Goal: Task Accomplishment & Management: Use online tool/utility

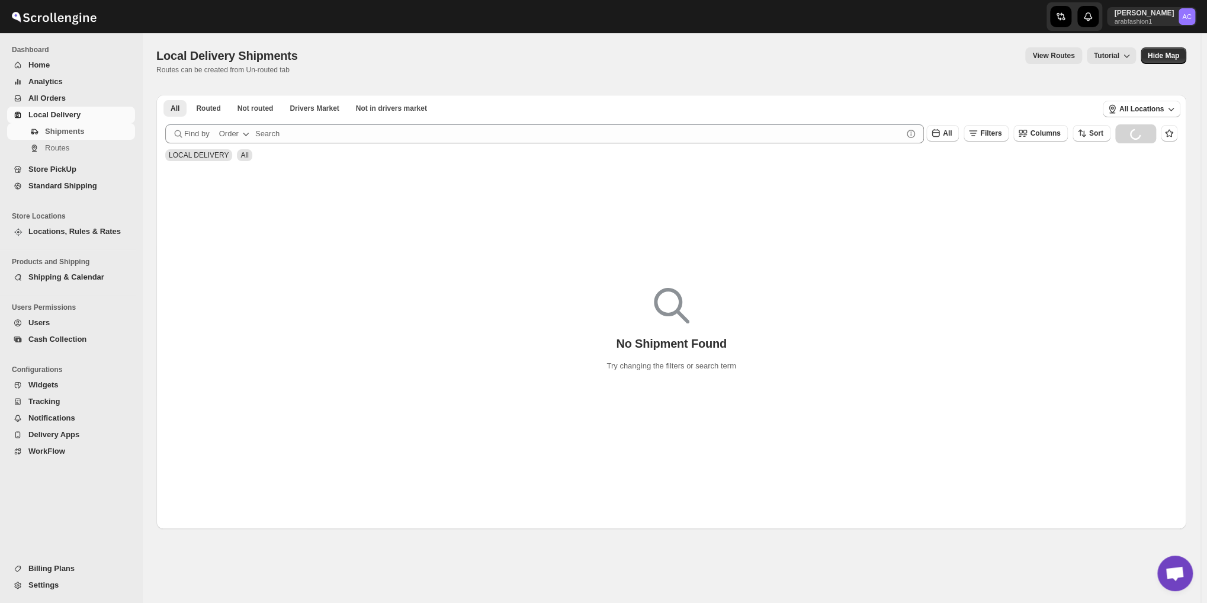
scroll to position [3837, 0]
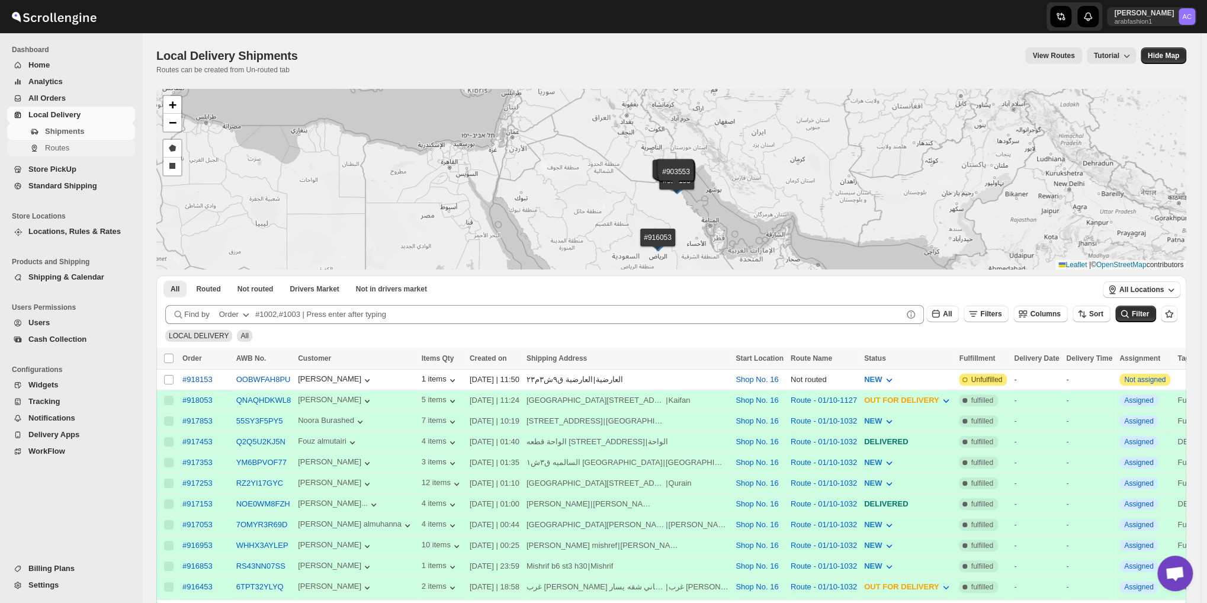
click at [43, 152] on button "Routes" at bounding box center [71, 148] width 128 height 17
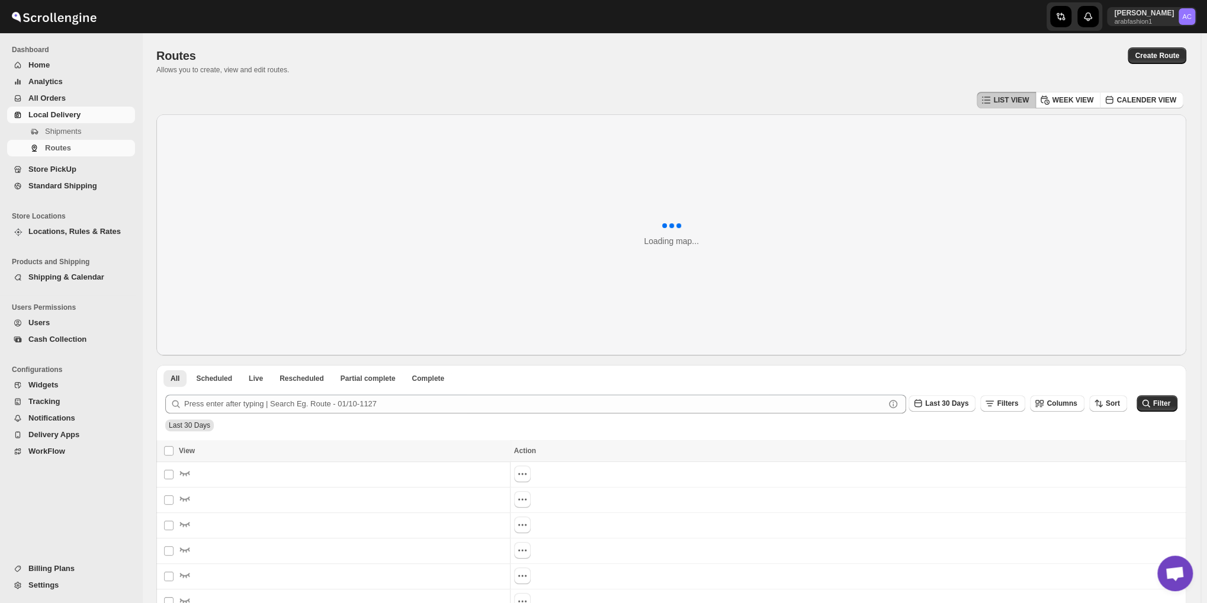
scroll to position [8, 0]
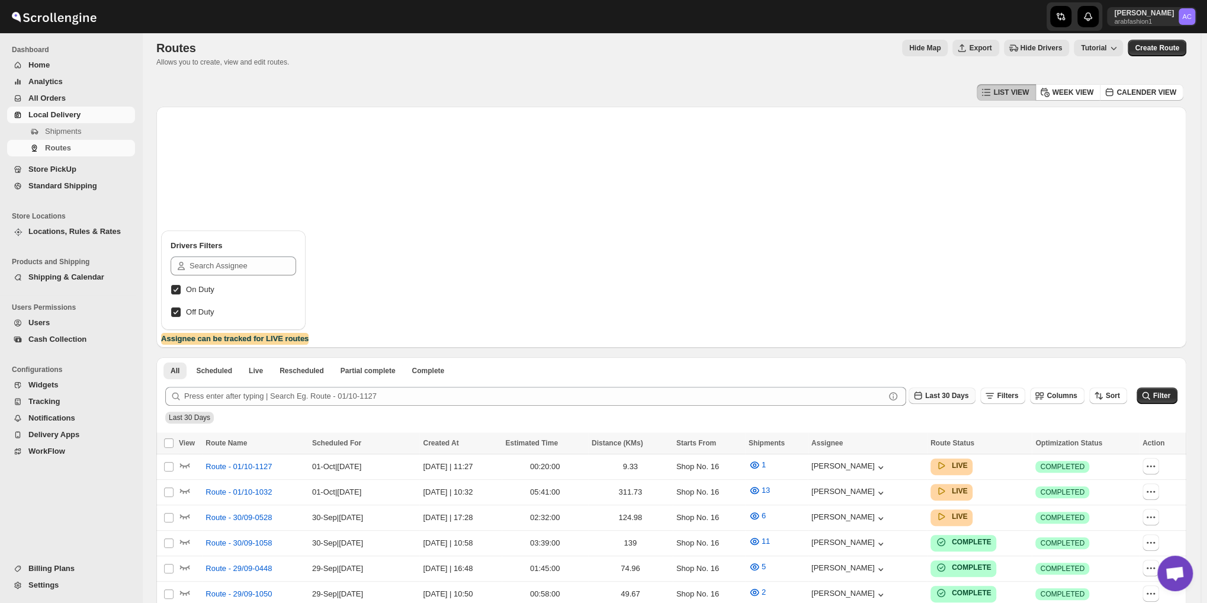
click at [949, 389] on button "Last 30 Days" at bounding box center [942, 395] width 67 height 17
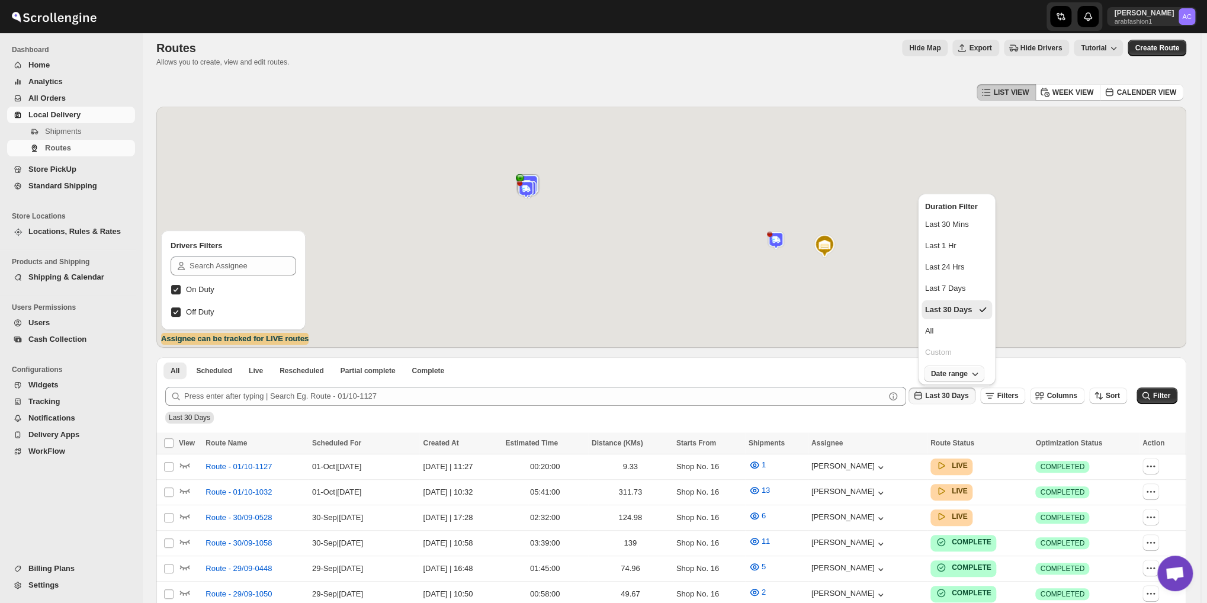
click at [960, 371] on span "Date range" at bounding box center [949, 373] width 37 height 9
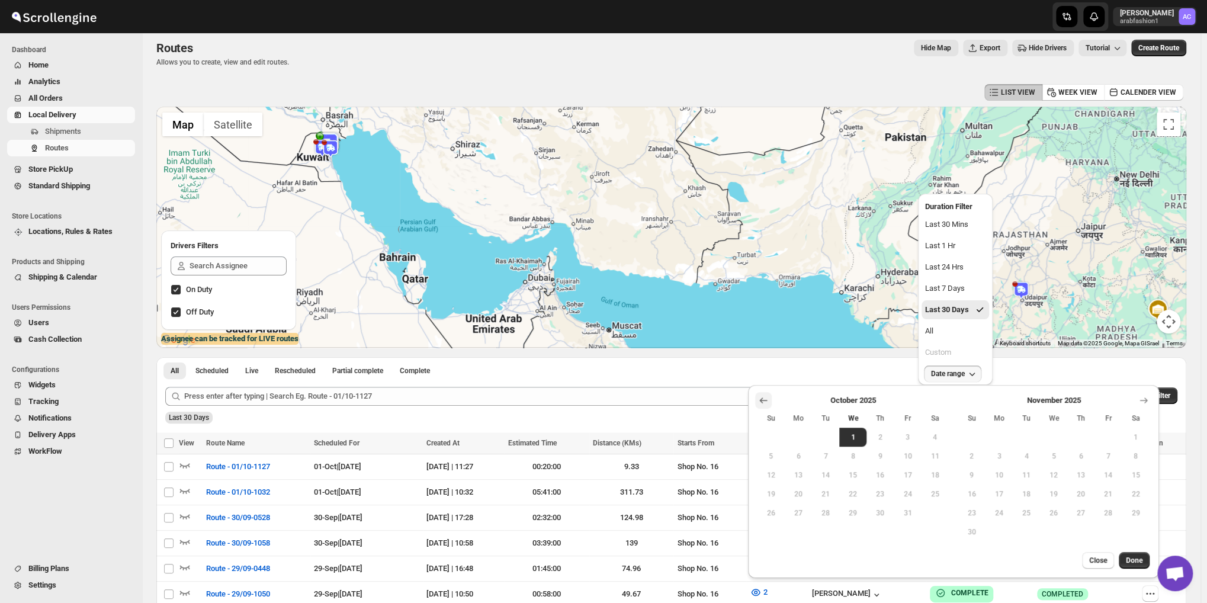
click at [761, 401] on icon "Show previous month, September 2025" at bounding box center [764, 401] width 12 height 12
click at [799, 439] on span "1" at bounding box center [799, 436] width 18 height 9
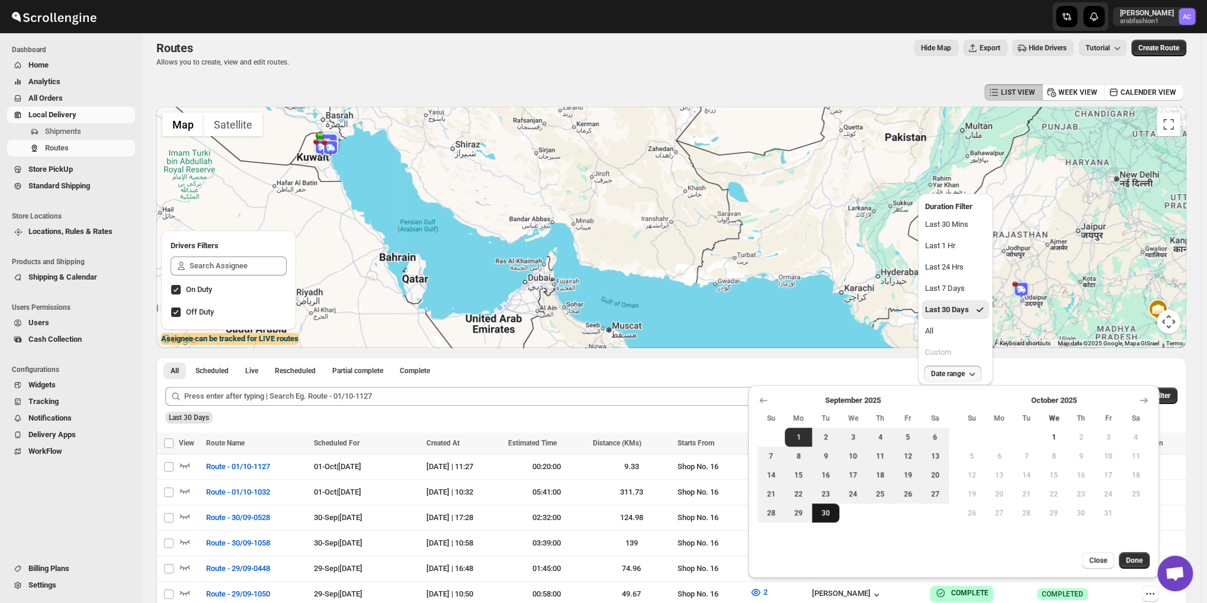
click at [829, 512] on span "30" at bounding box center [826, 512] width 18 height 9
click at [1132, 553] on button "Done" at bounding box center [1134, 560] width 31 height 17
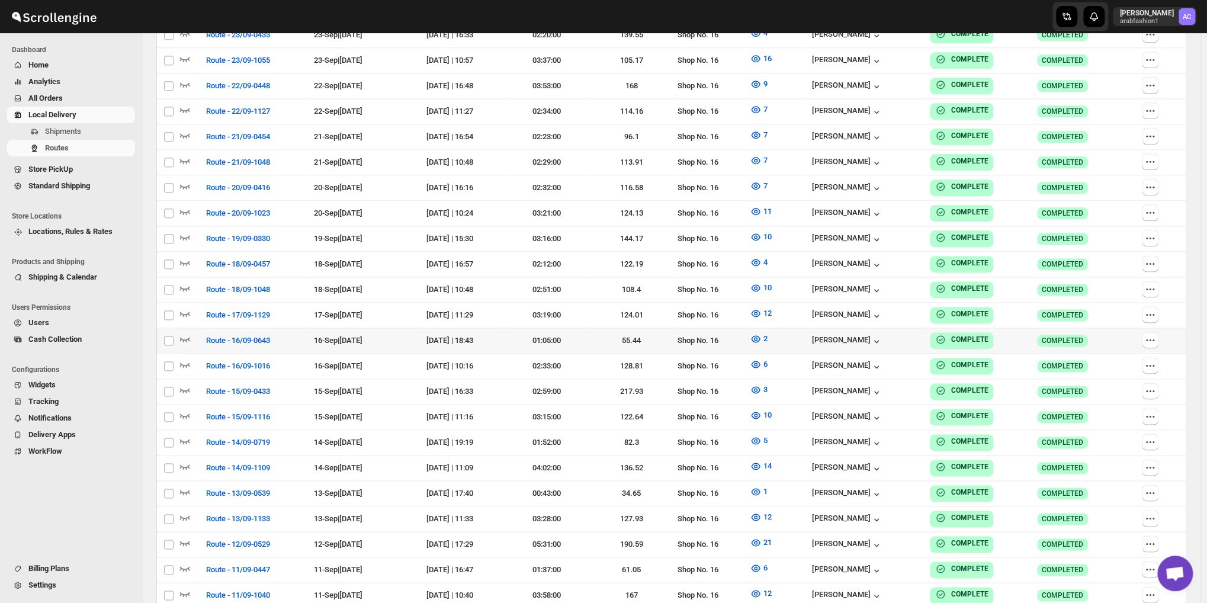
scroll to position [341, 0]
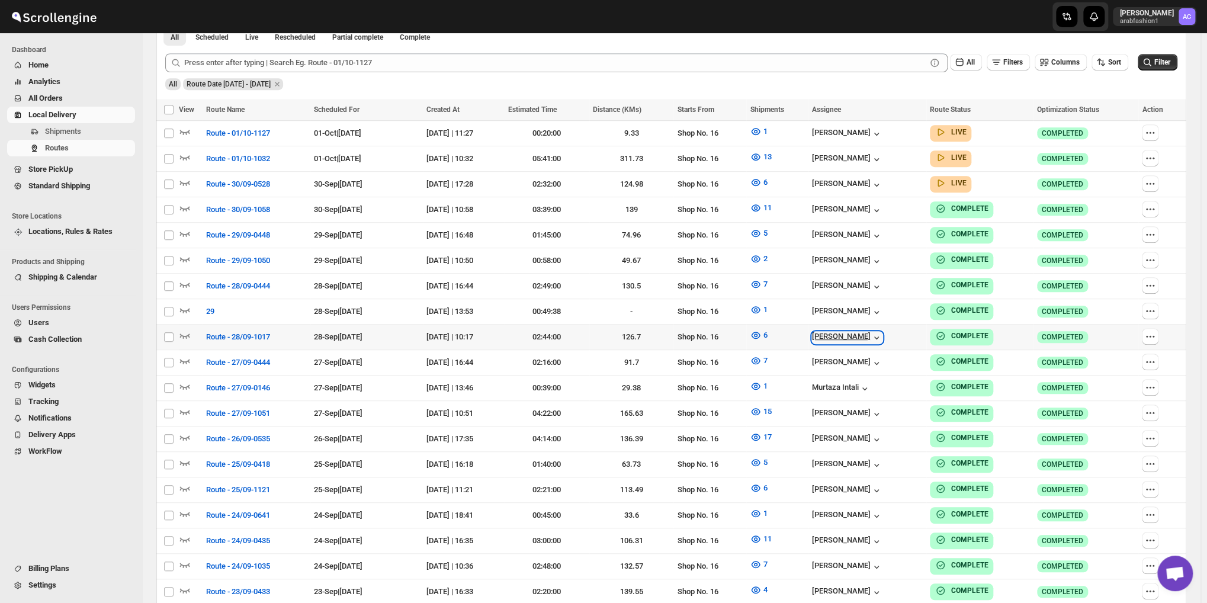
click at [859, 332] on div "[PERSON_NAME]" at bounding box center [847, 338] width 71 height 12
click at [826, 363] on span "[PERSON_NAME]" at bounding box center [822, 362] width 81 height 12
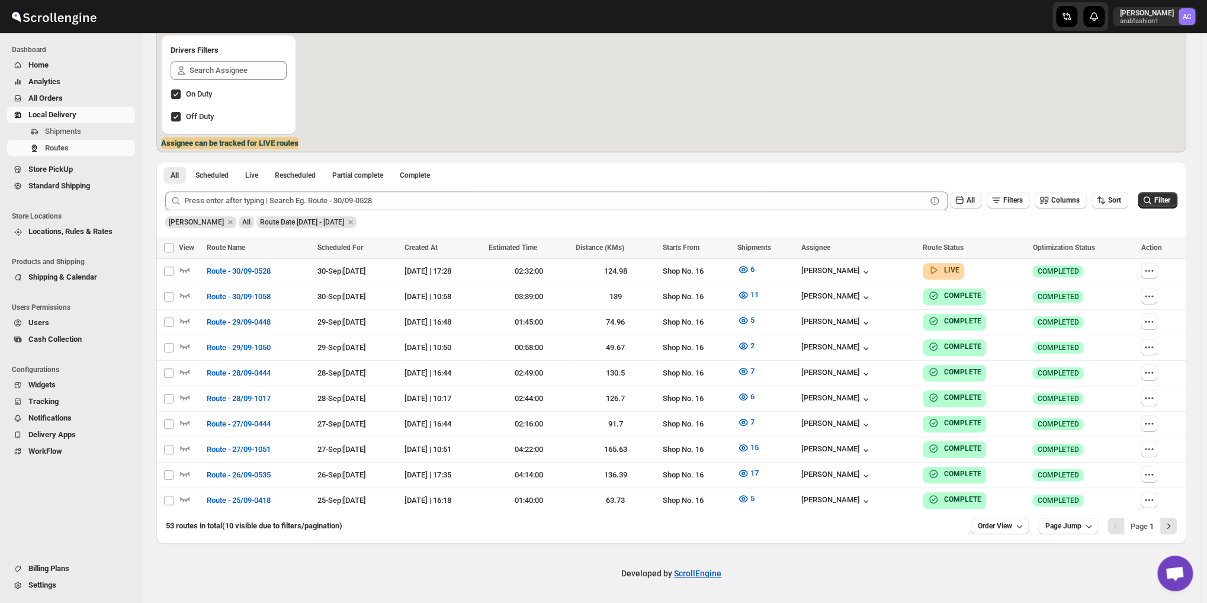
scroll to position [55, 0]
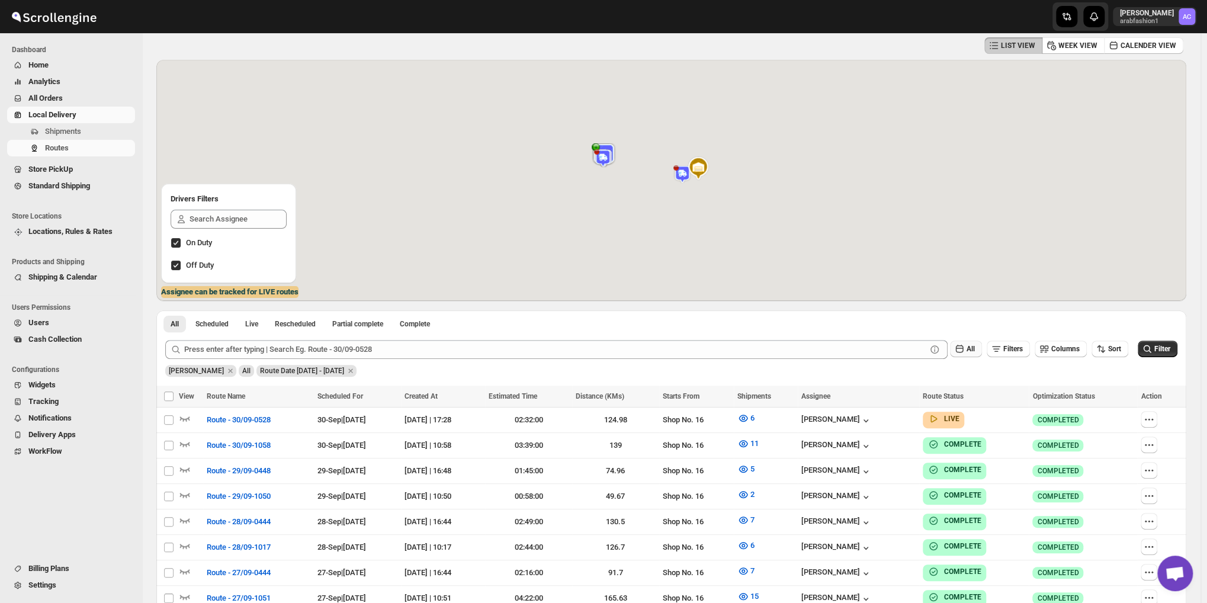
click at [974, 341] on button "All" at bounding box center [966, 349] width 32 height 17
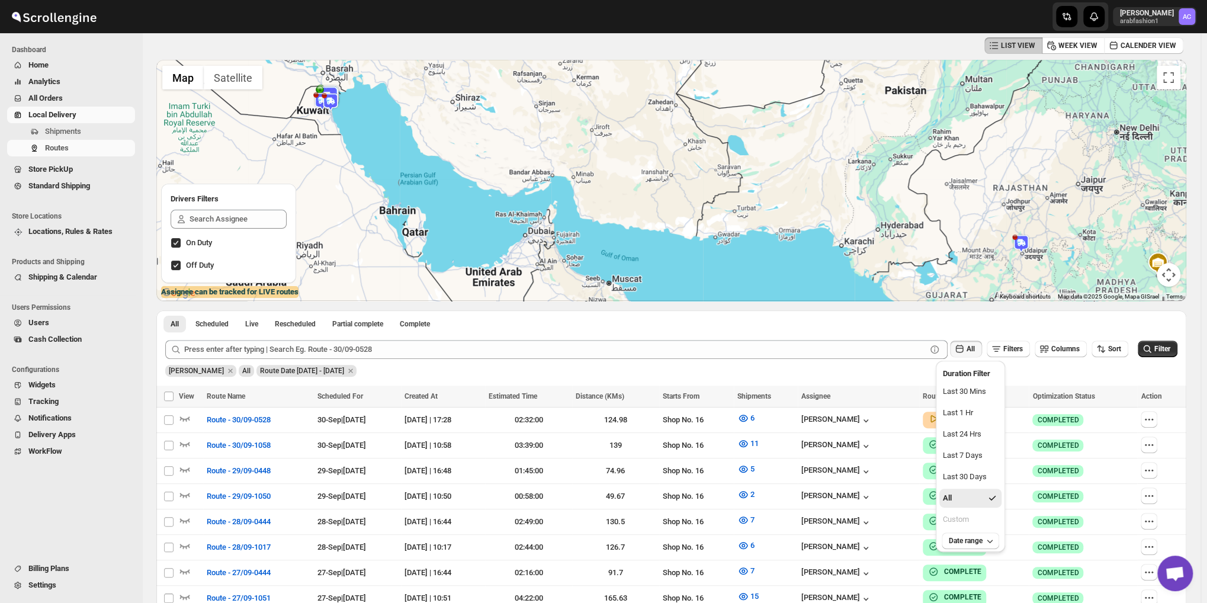
click at [967, 530] on ul "Duration Filter Last 30 Mins Last 1 Hr Last 24 Hrs Last 7 Days Last 30 Days All…" at bounding box center [970, 447] width 69 height 172
click at [960, 540] on span "Date range" at bounding box center [966, 540] width 34 height 9
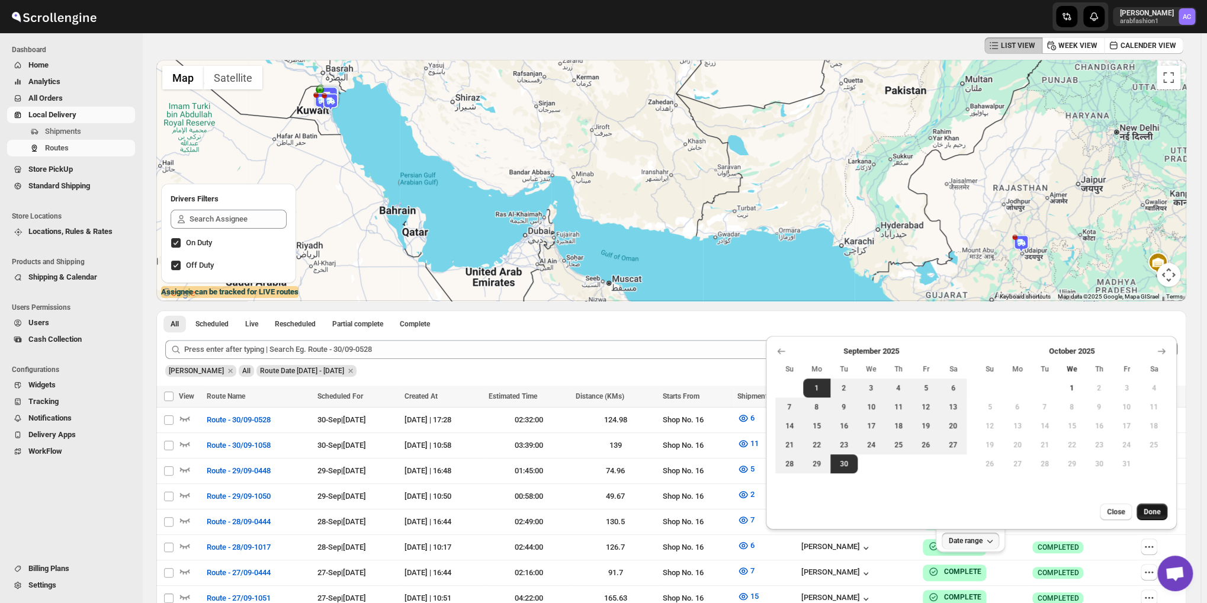
click at [1156, 507] on span "Done" at bounding box center [1152, 511] width 17 height 9
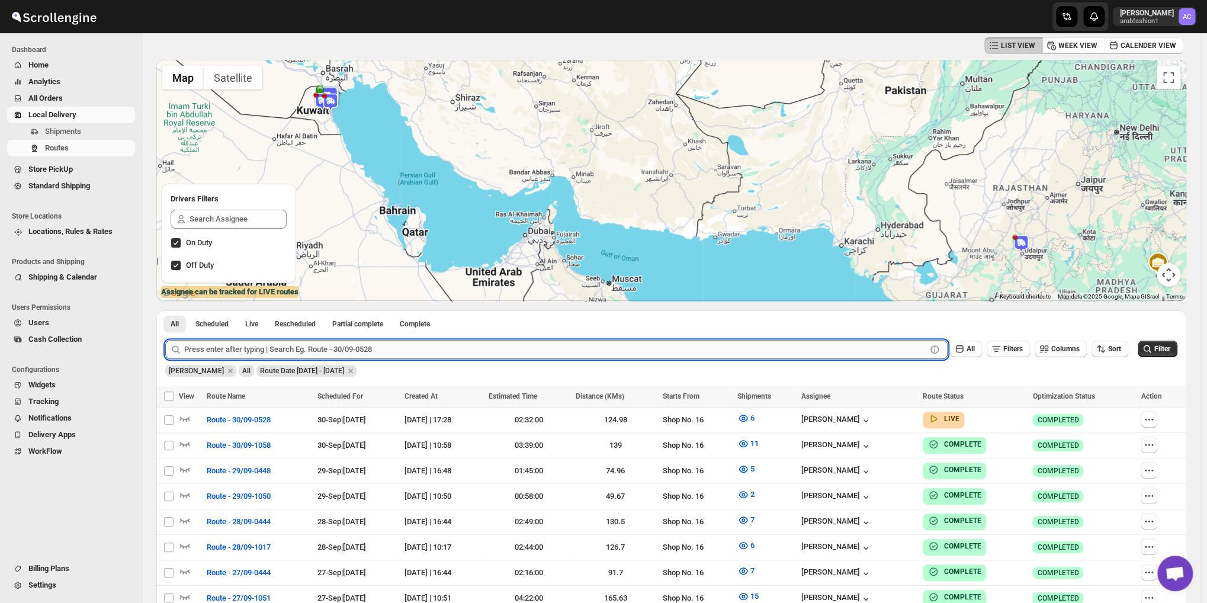
click at [707, 357] on input "text" at bounding box center [555, 349] width 742 height 19
click at [165, 310] on button "Submit" at bounding box center [182, 316] width 34 height 12
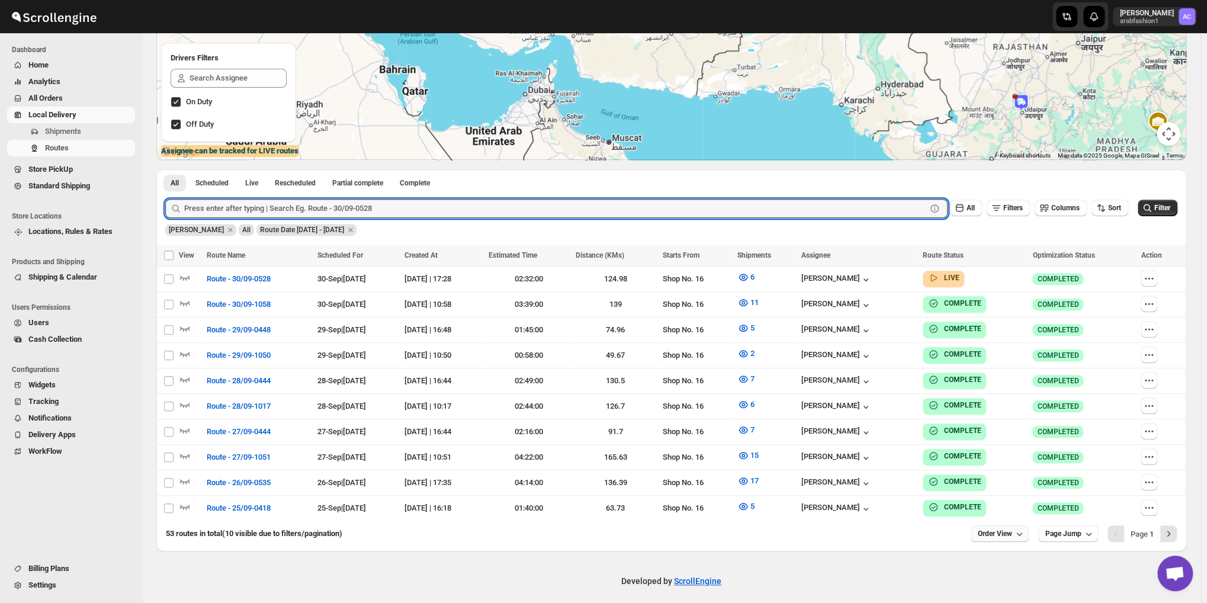
click at [1021, 528] on icon "button" at bounding box center [1020, 534] width 12 height 12
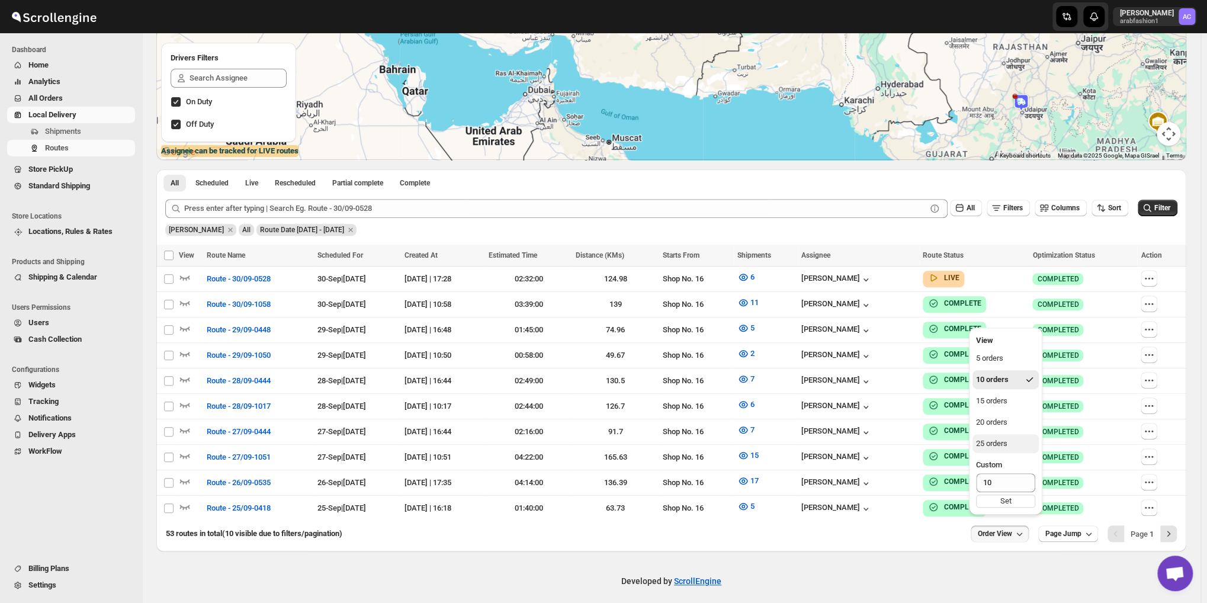
click at [1004, 443] on div "25 orders" at bounding box center [991, 444] width 31 height 12
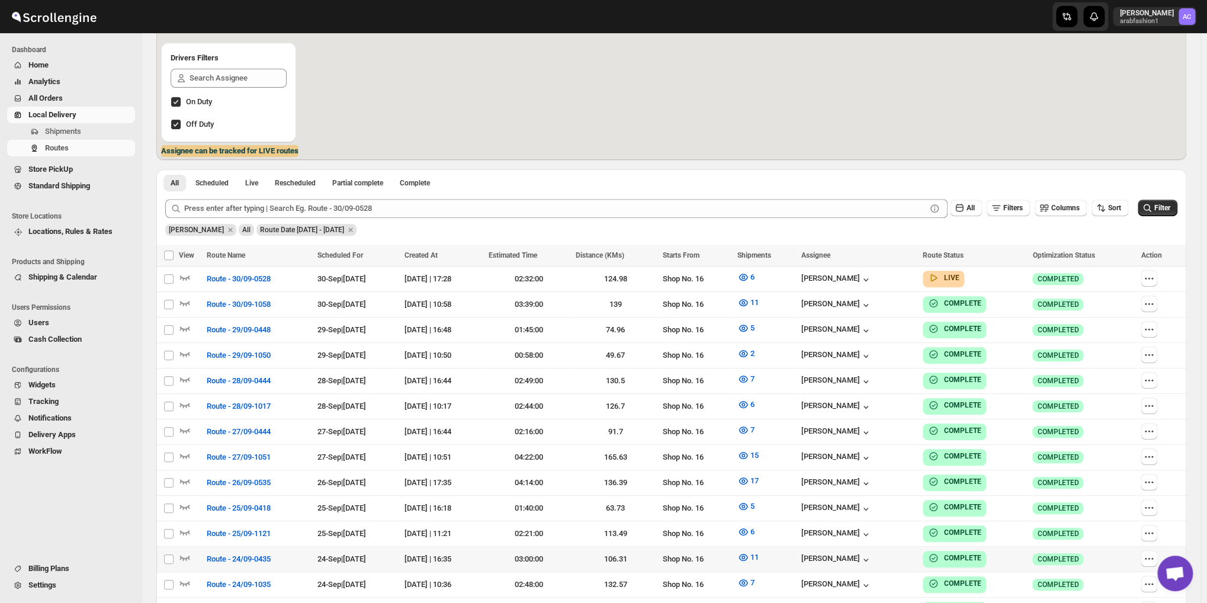
scroll to position [565, 0]
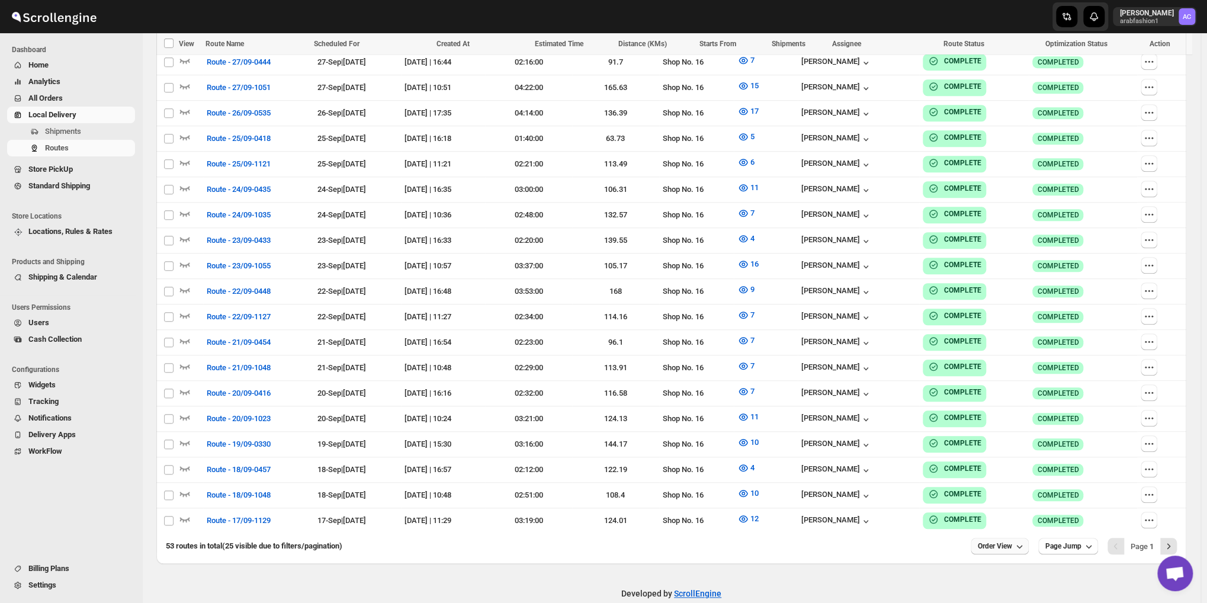
click at [996, 541] on span "Order View" at bounding box center [995, 545] width 34 height 9
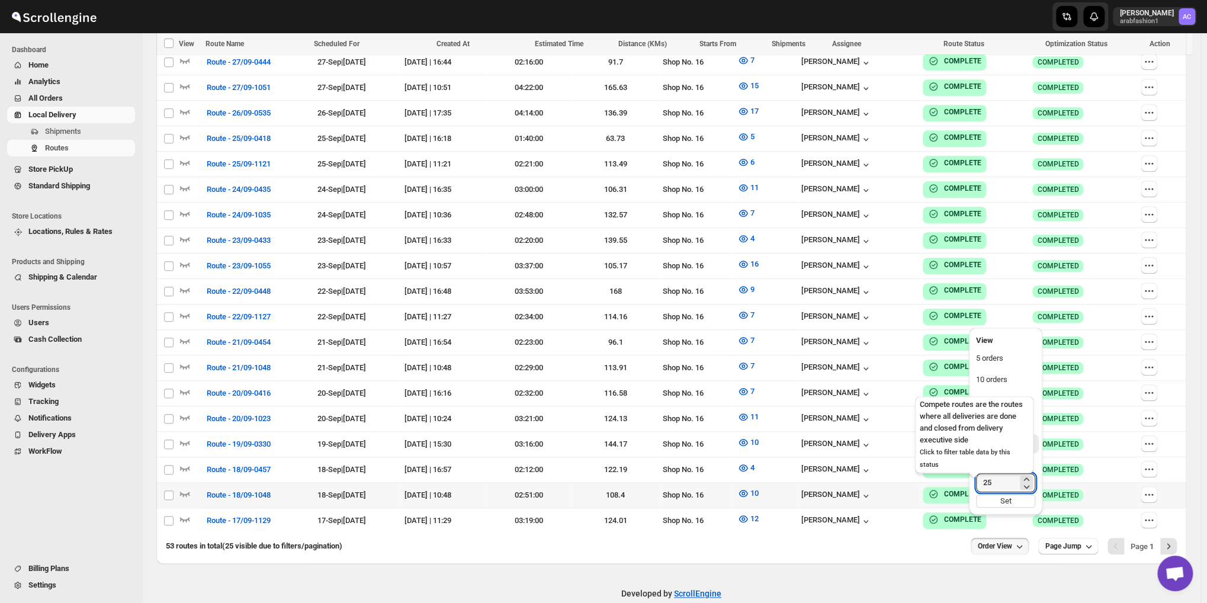
drag, startPoint x: 998, startPoint y: 482, endPoint x: 950, endPoint y: 482, distance: 47.4
click at [950, 482] on div "Skip to content [PERSON_NAME] arabfashion1 AC Dashboard Home Analytics All Orde…" at bounding box center [603, 29] width 1207 height 1188
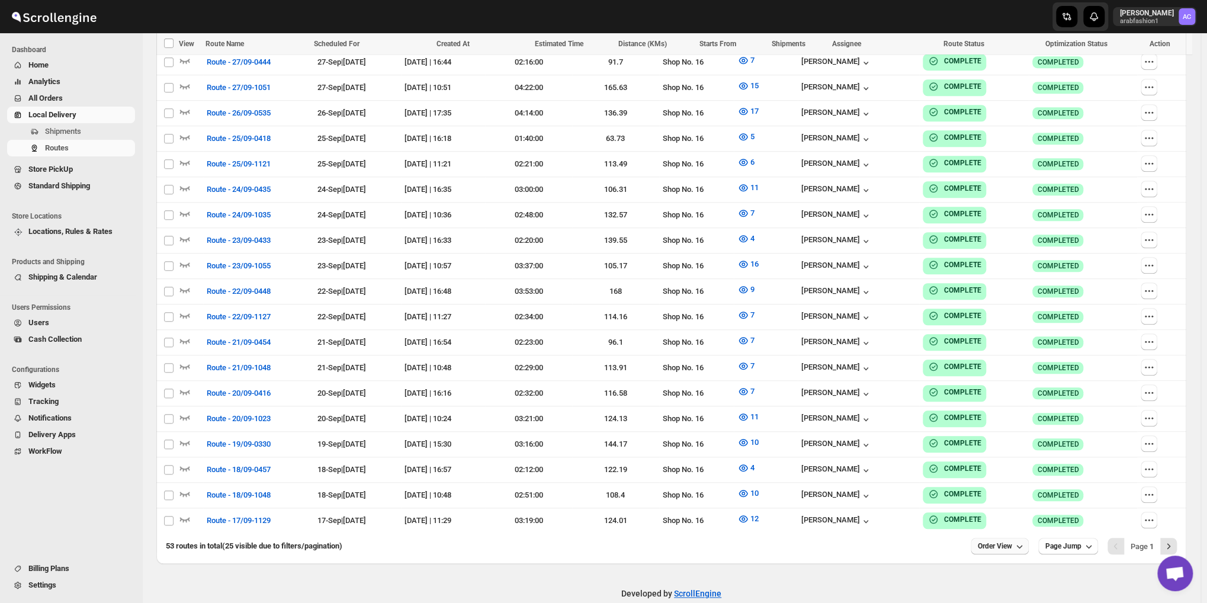
click at [1004, 541] on span "Order View" at bounding box center [995, 545] width 34 height 9
click at [1001, 483] on input "25" at bounding box center [996, 482] width 41 height 19
type input "80"
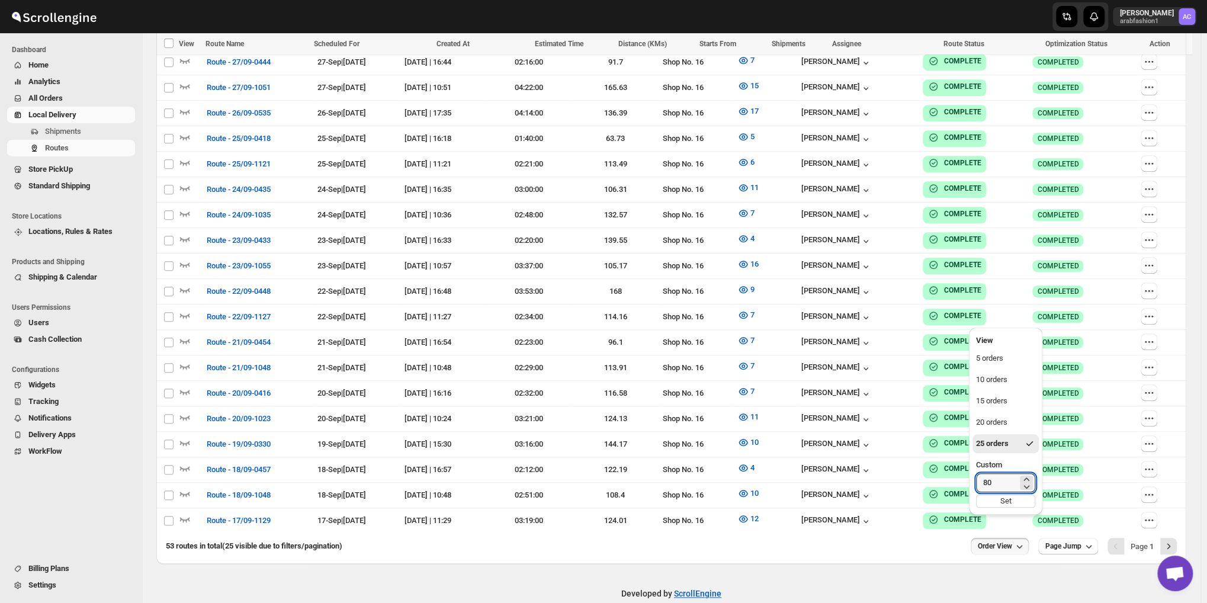
click at [998, 512] on ul "View 5 orders 10 orders 15 orders 20 orders 25 orders Custom 80 Set" at bounding box center [1005, 421] width 73 height 187
click at [1001, 505] on div "Set" at bounding box center [1005, 501] width 59 height 13
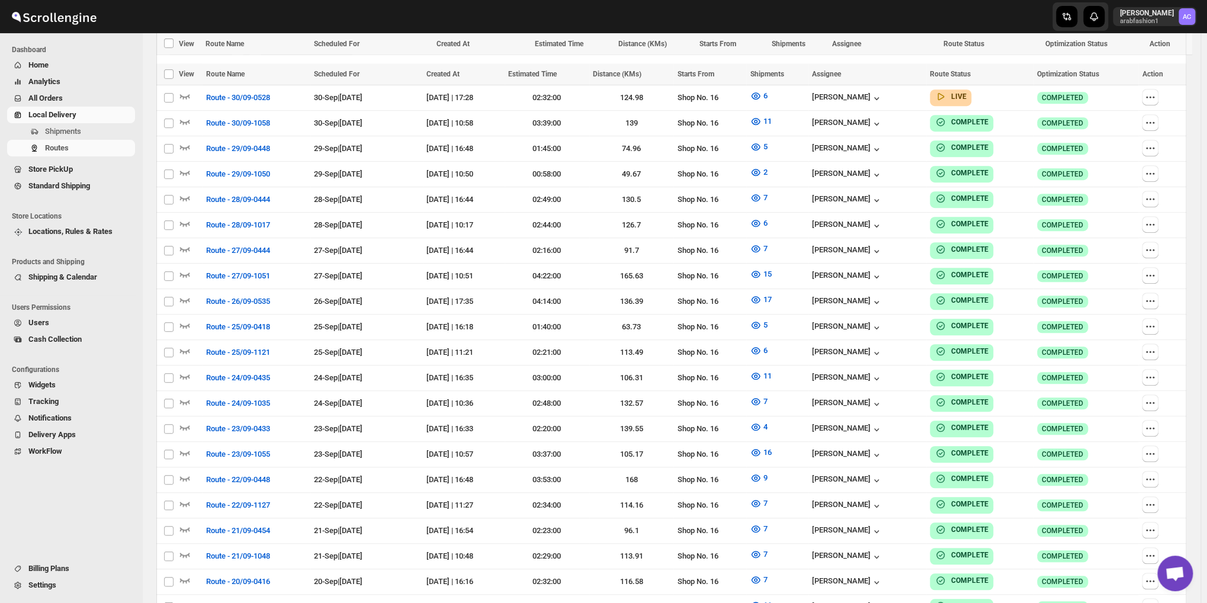
scroll to position [1255, 0]
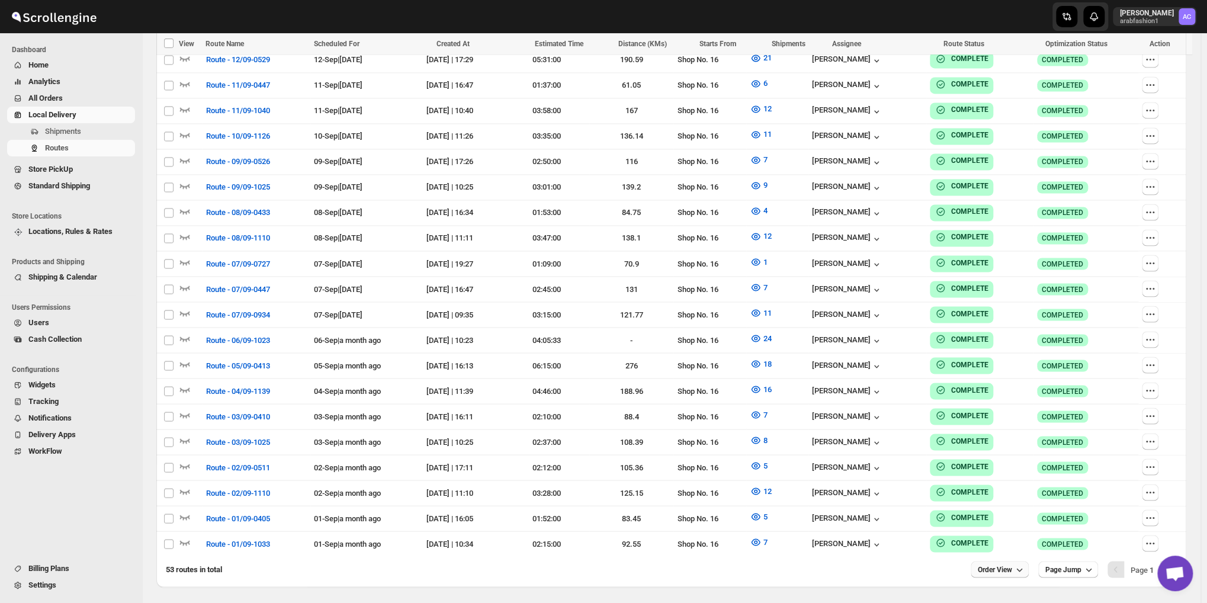
click at [1010, 565] on span "Order View" at bounding box center [995, 569] width 34 height 9
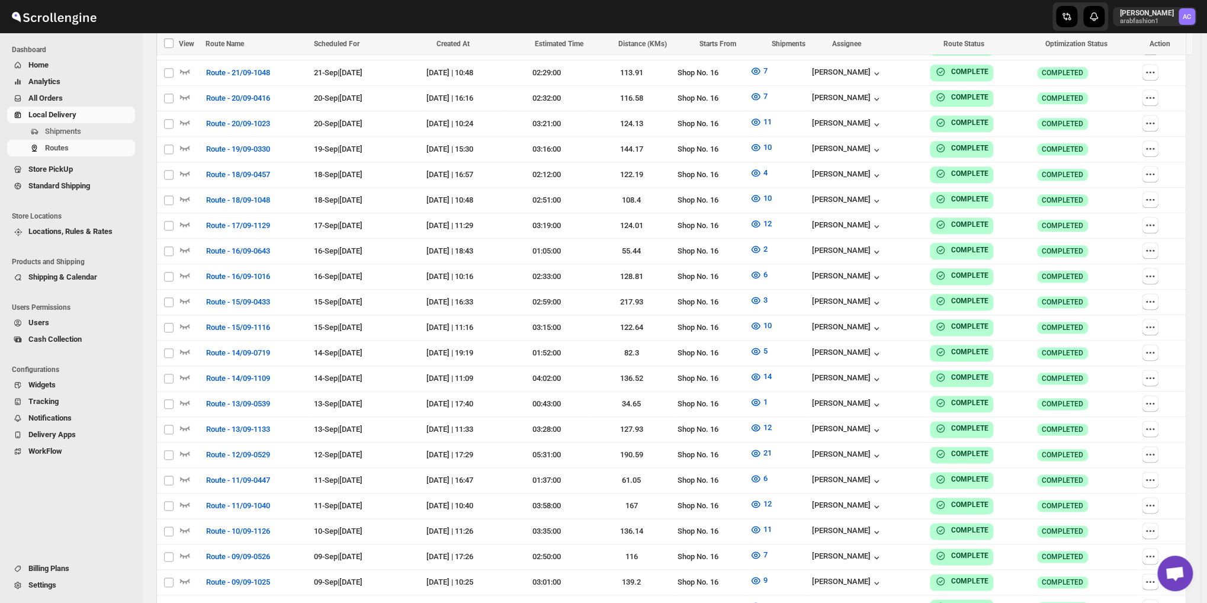
scroll to position [367, 0]
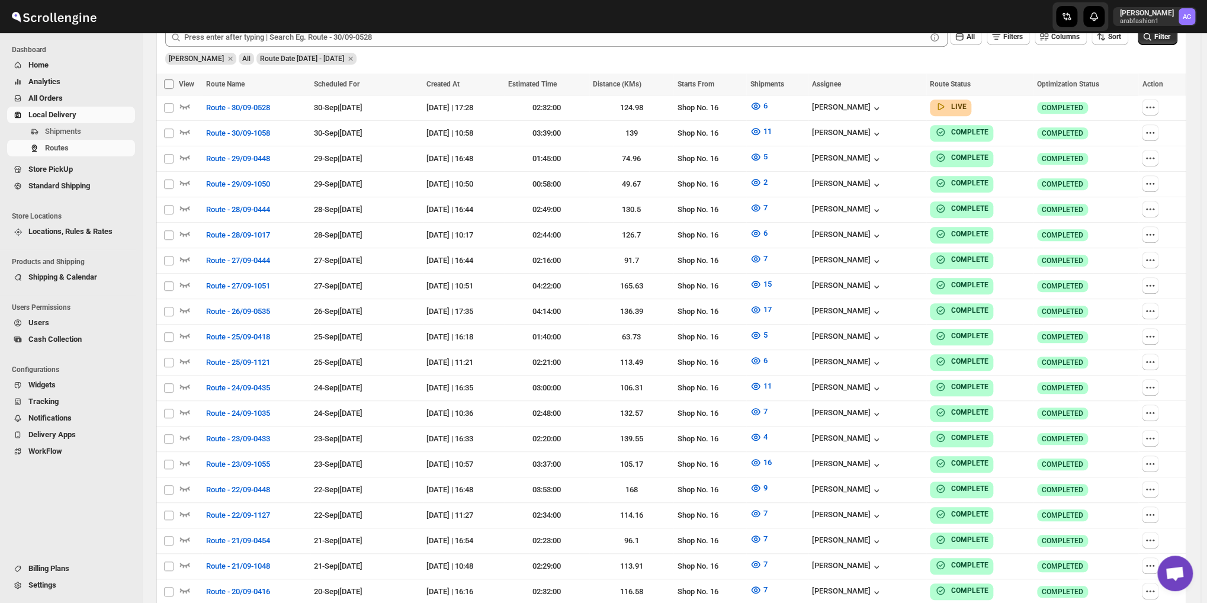
click at [170, 87] on input "Select all Routes" at bounding box center [168, 83] width 9 height 9
checkbox input "true"
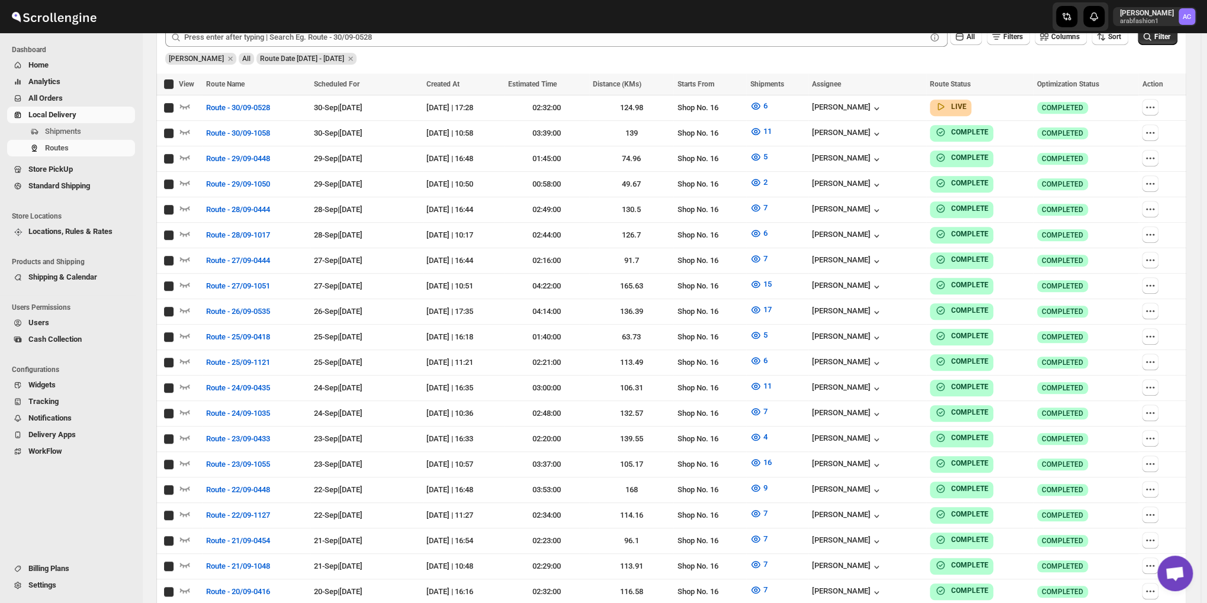
checkbox input "true"
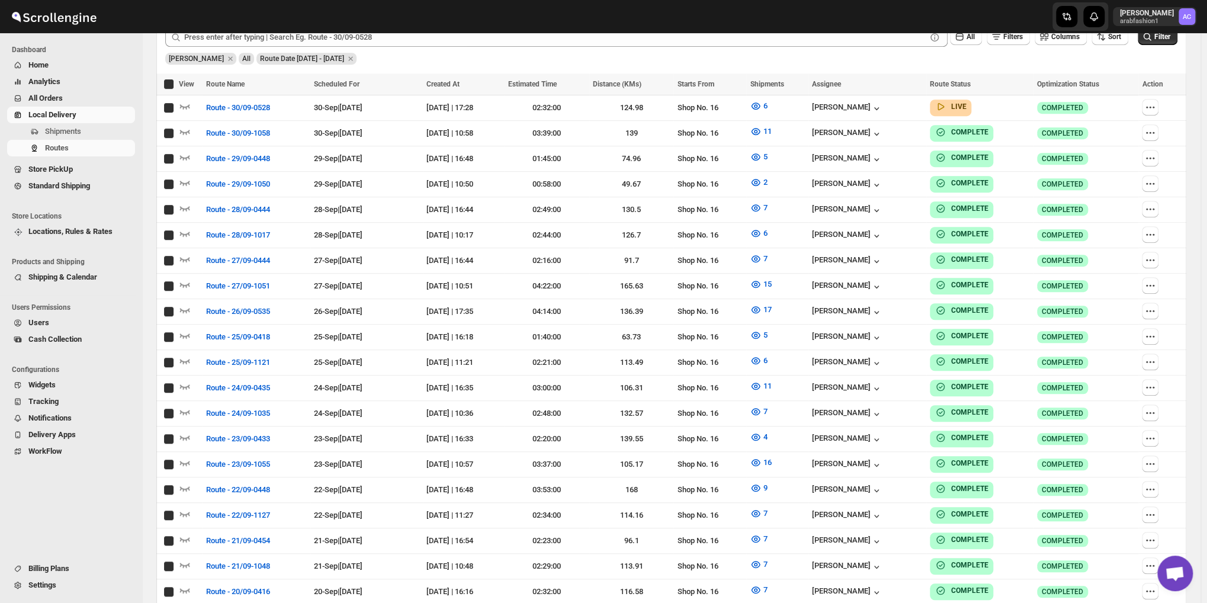
checkbox input "true"
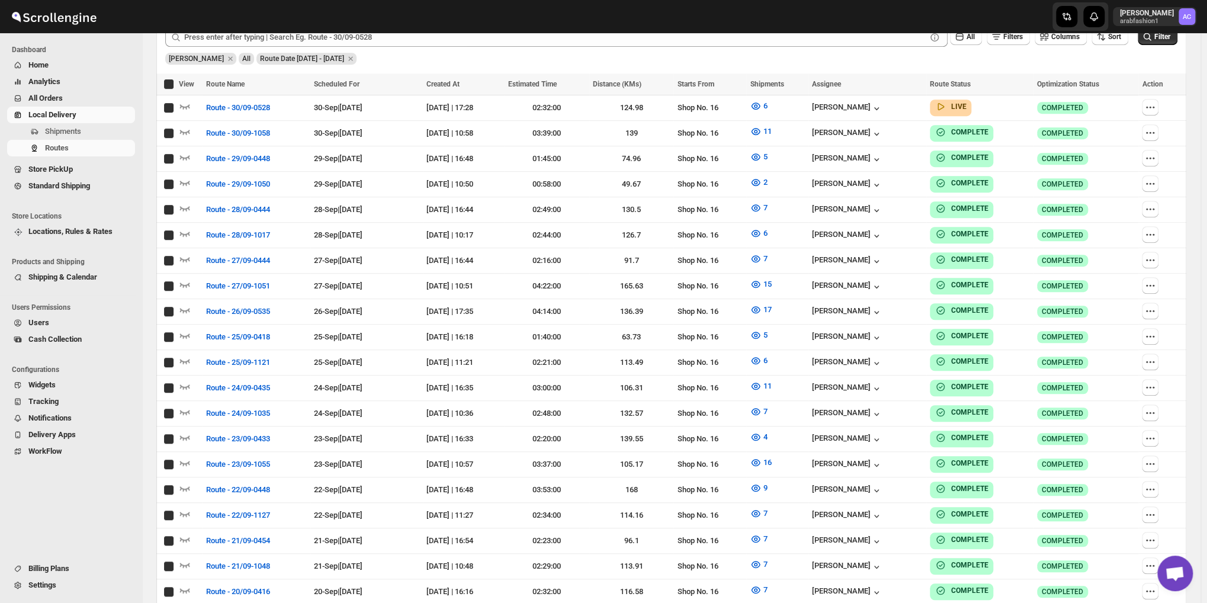
checkbox input "true"
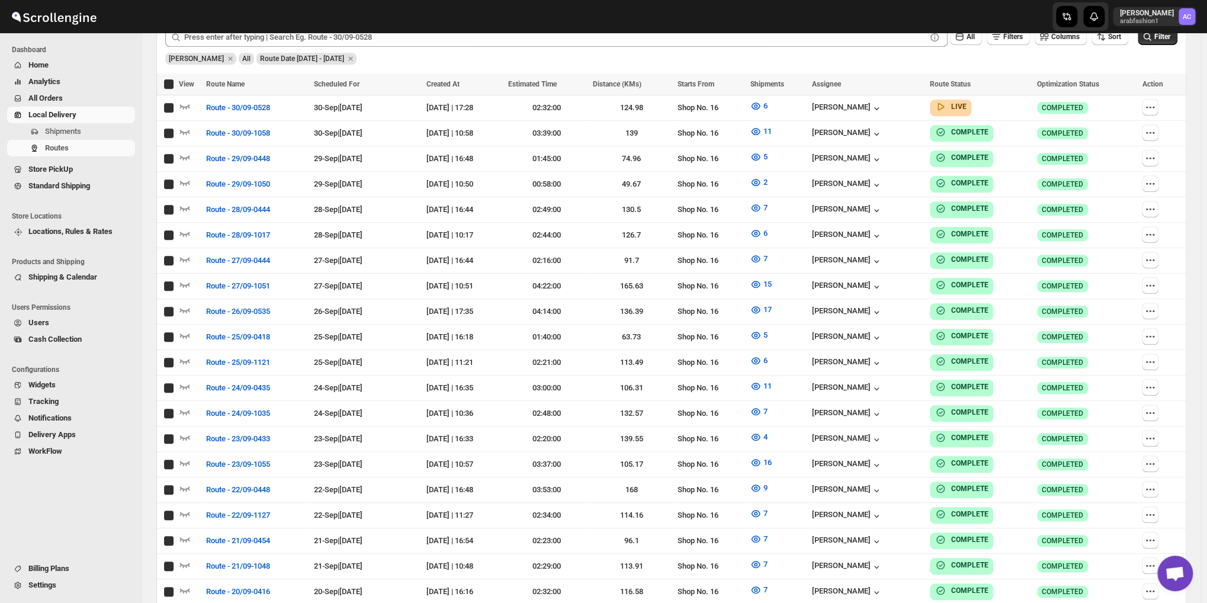
checkbox input "true"
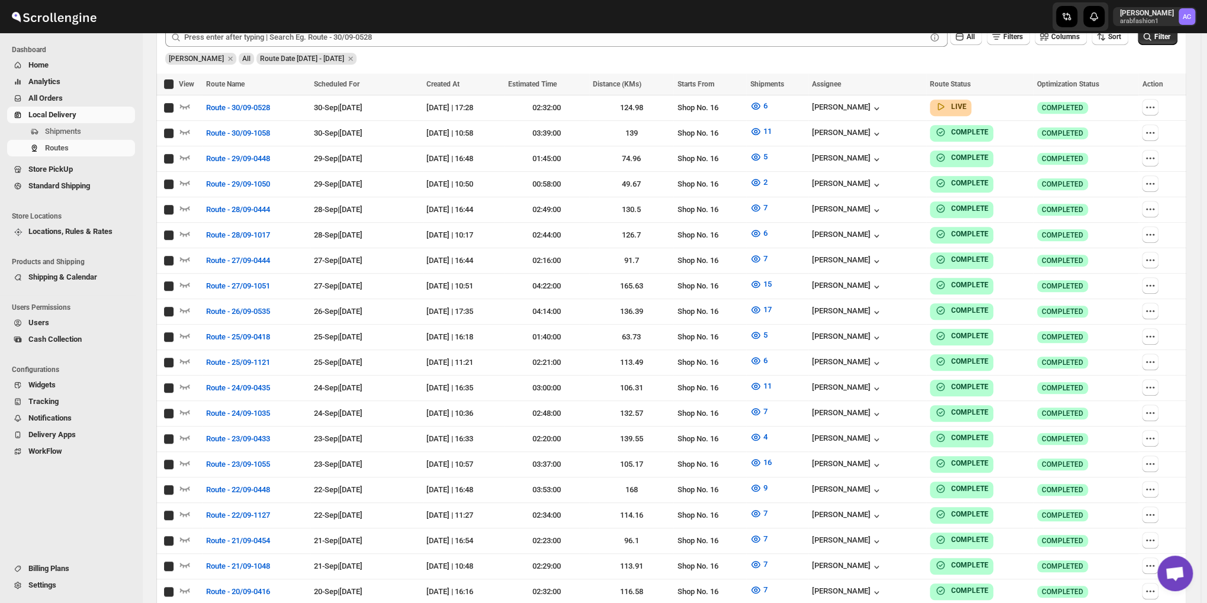
checkbox input "true"
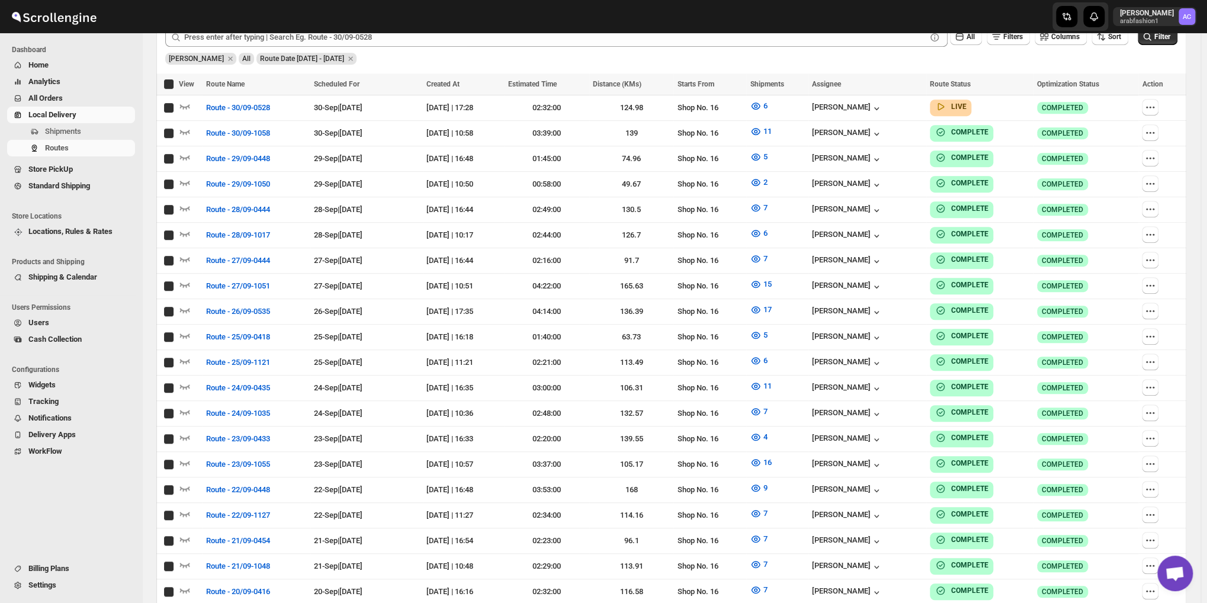
checkbox input "true"
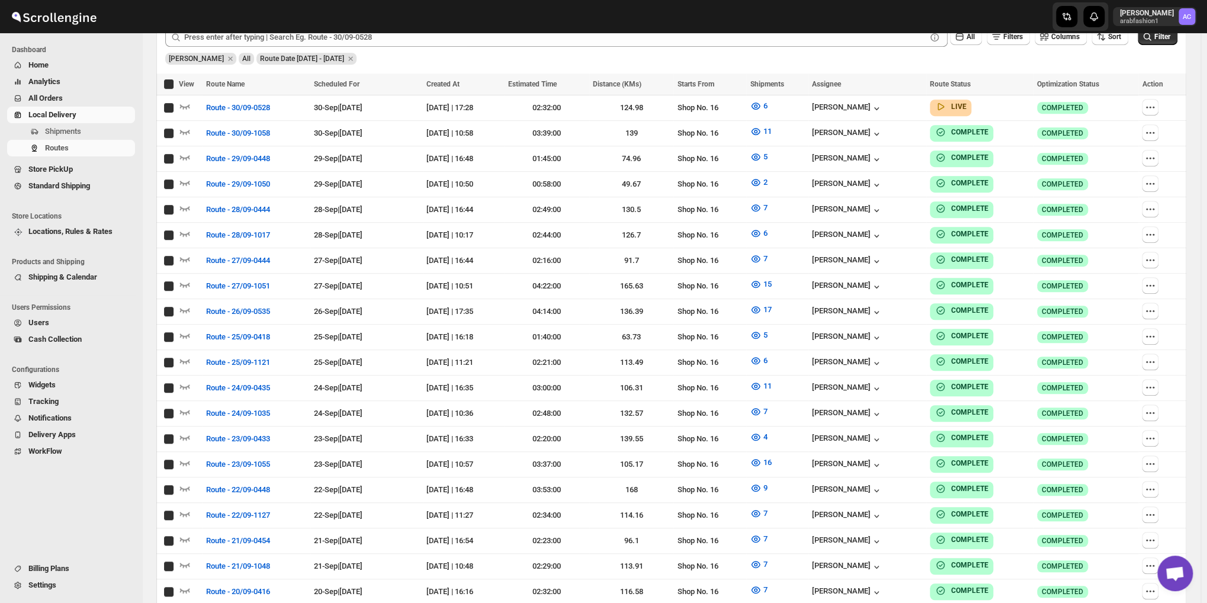
checkbox input "true"
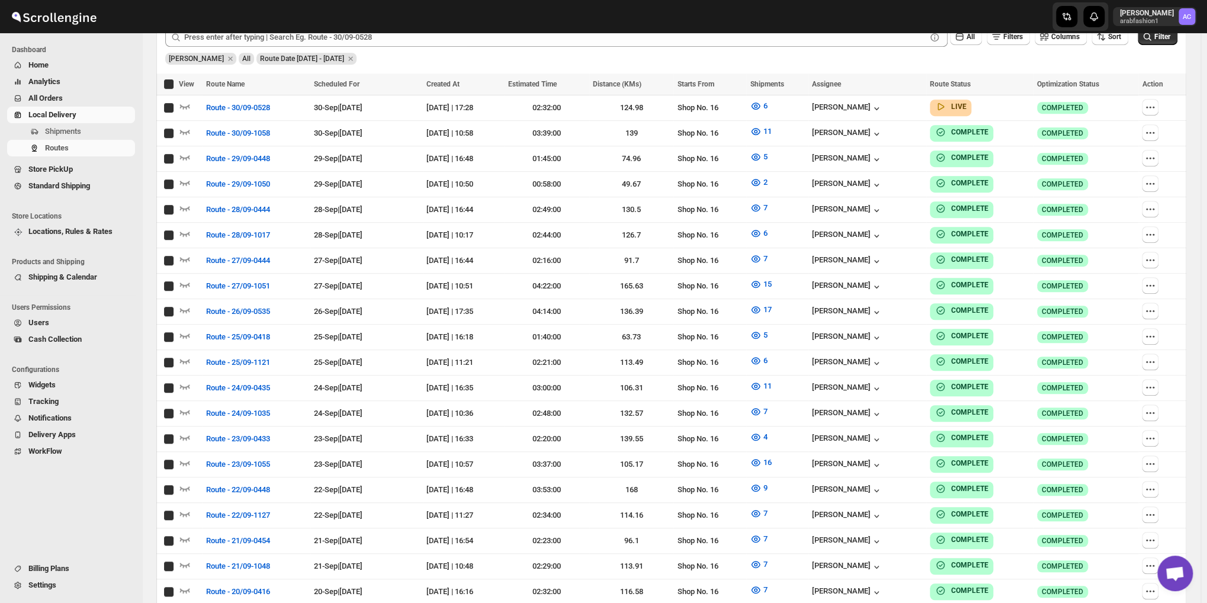
checkbox input "true"
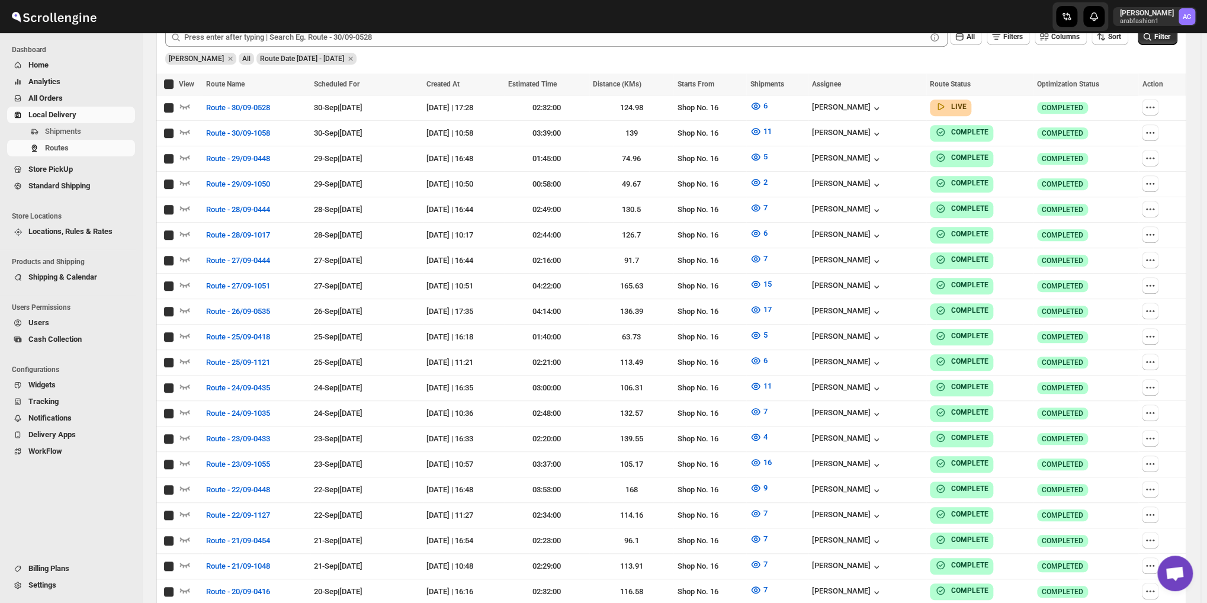
checkbox input "true"
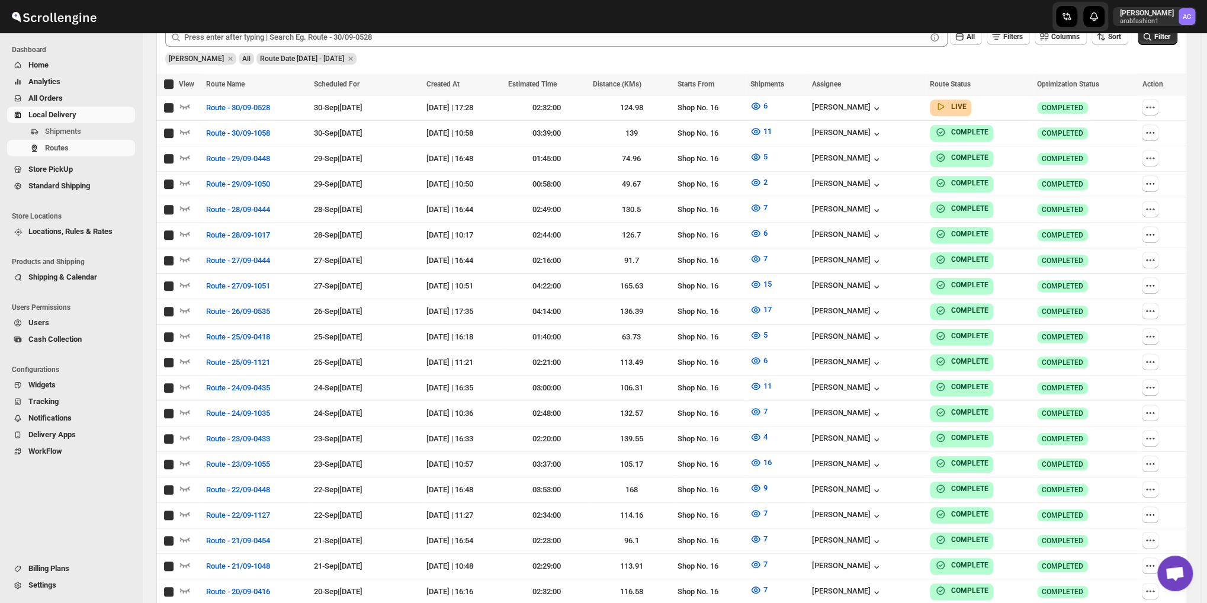
checkbox input "true"
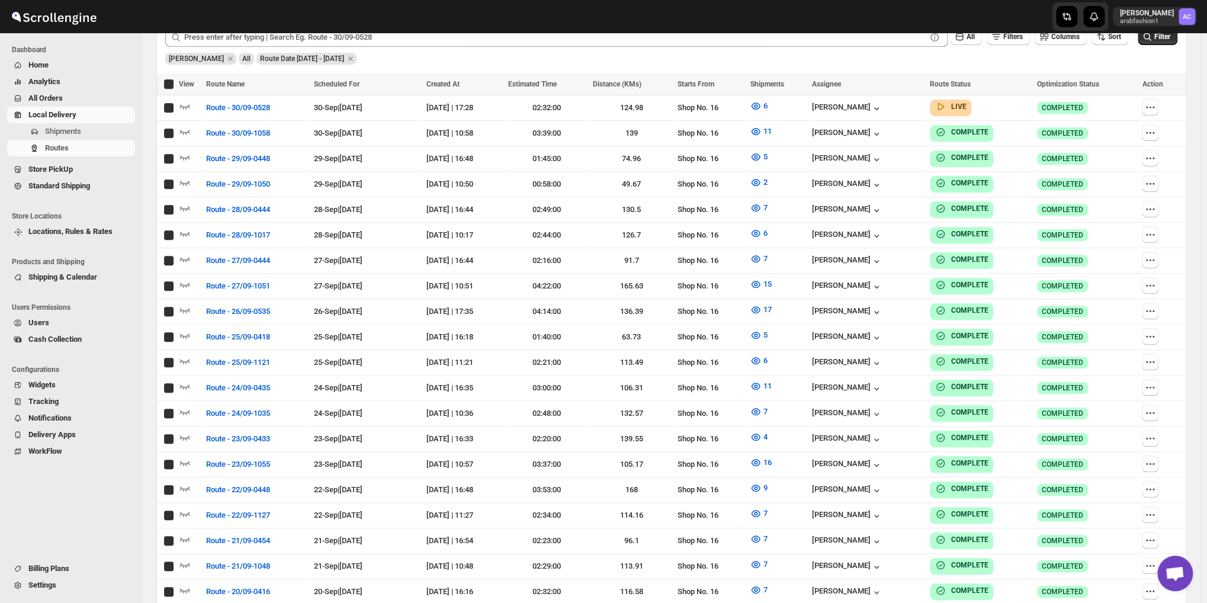
checkbox input "true"
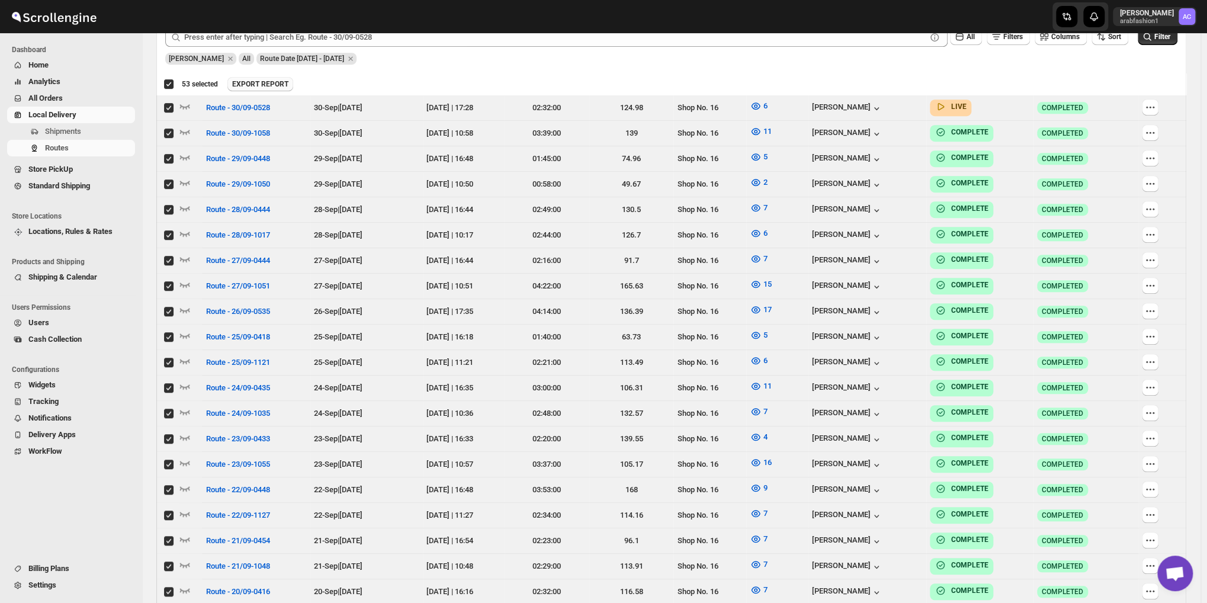
click at [247, 84] on span "EXPORT REPORT" at bounding box center [260, 83] width 56 height 9
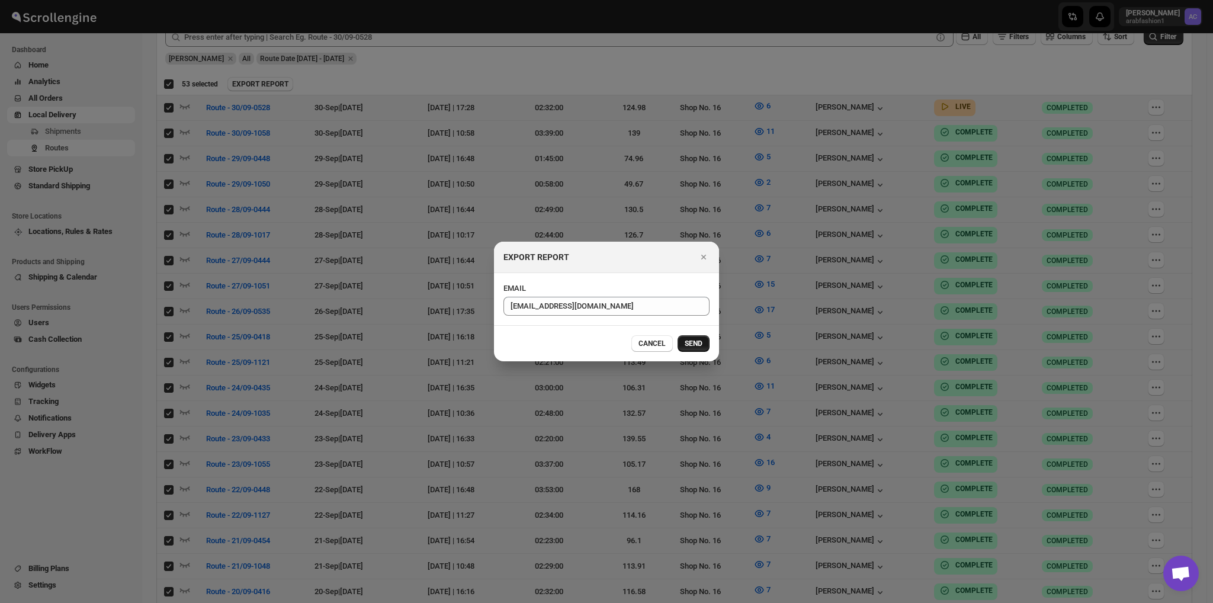
click at [692, 339] on span "SEND" at bounding box center [694, 343] width 18 height 9
checkbox input "false"
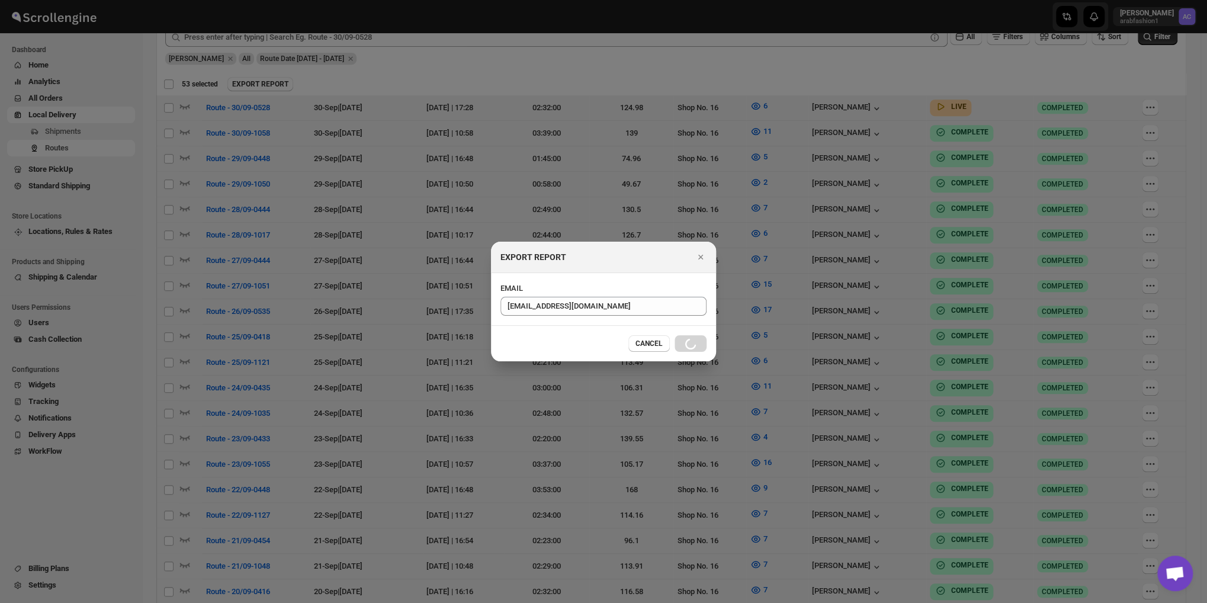
checkbox input "false"
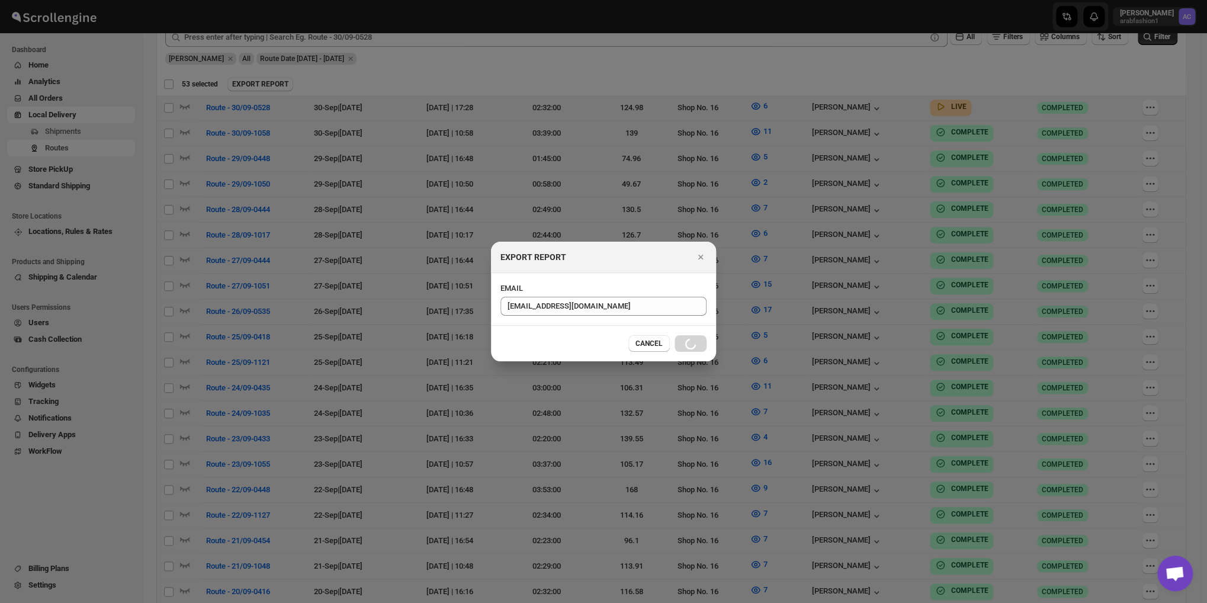
checkbox input "false"
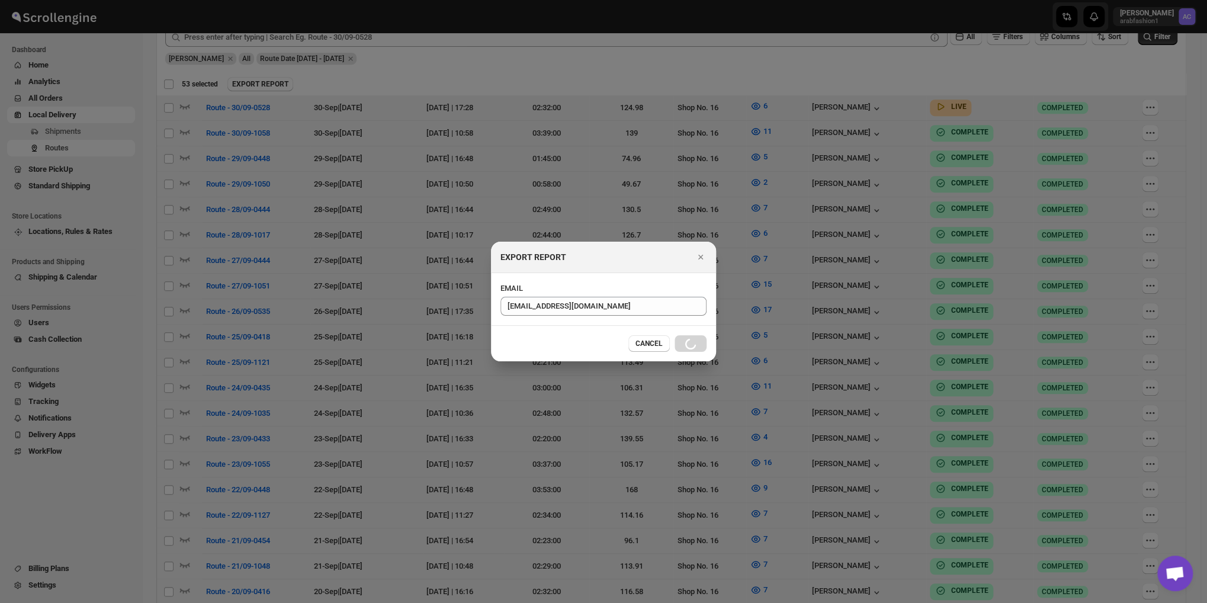
checkbox input "false"
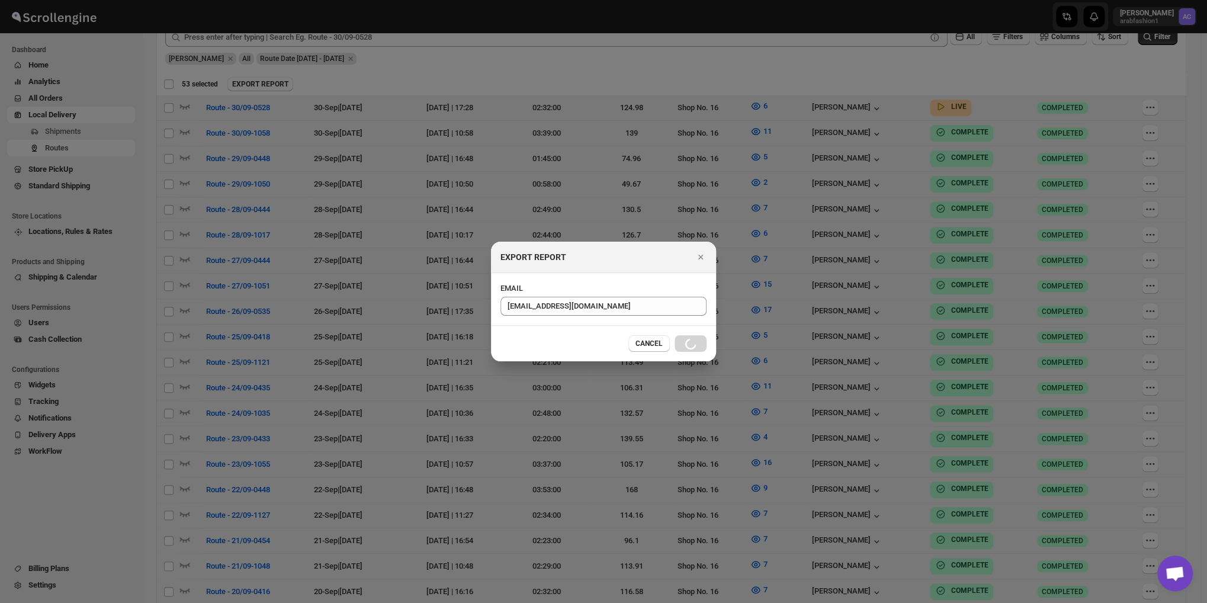
checkbox input "false"
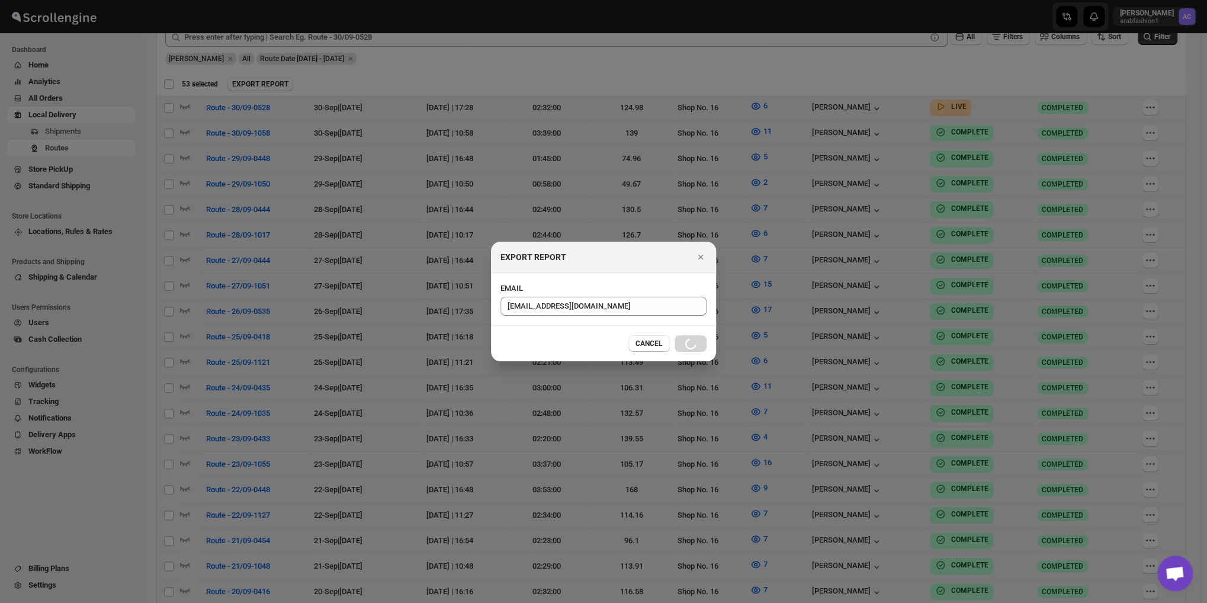
checkbox input "false"
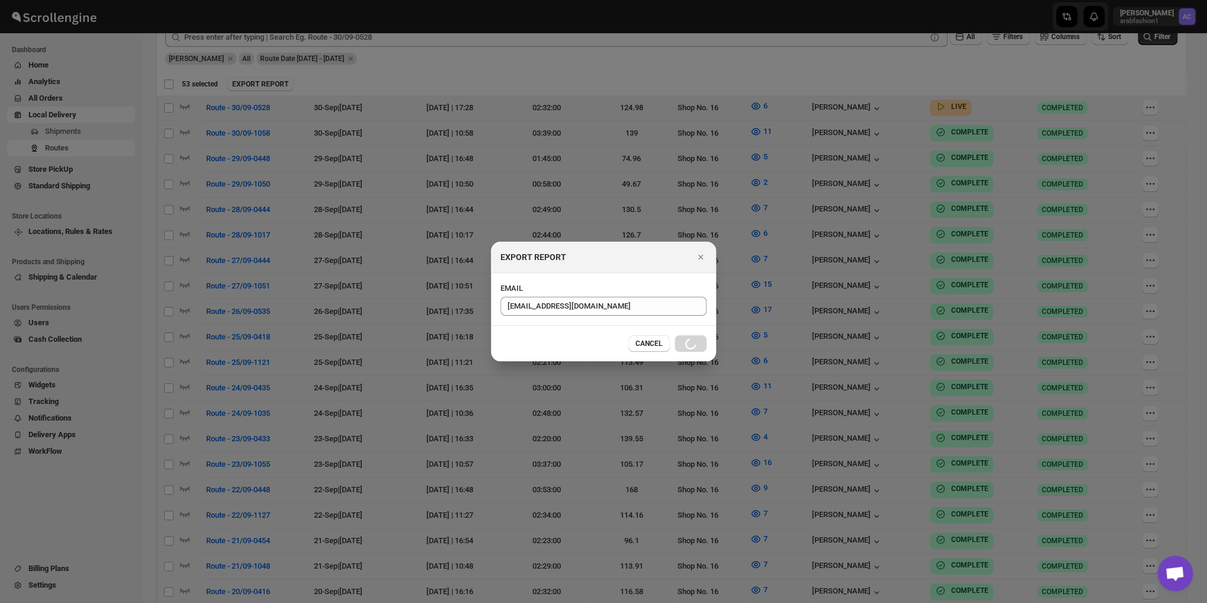
checkbox input "false"
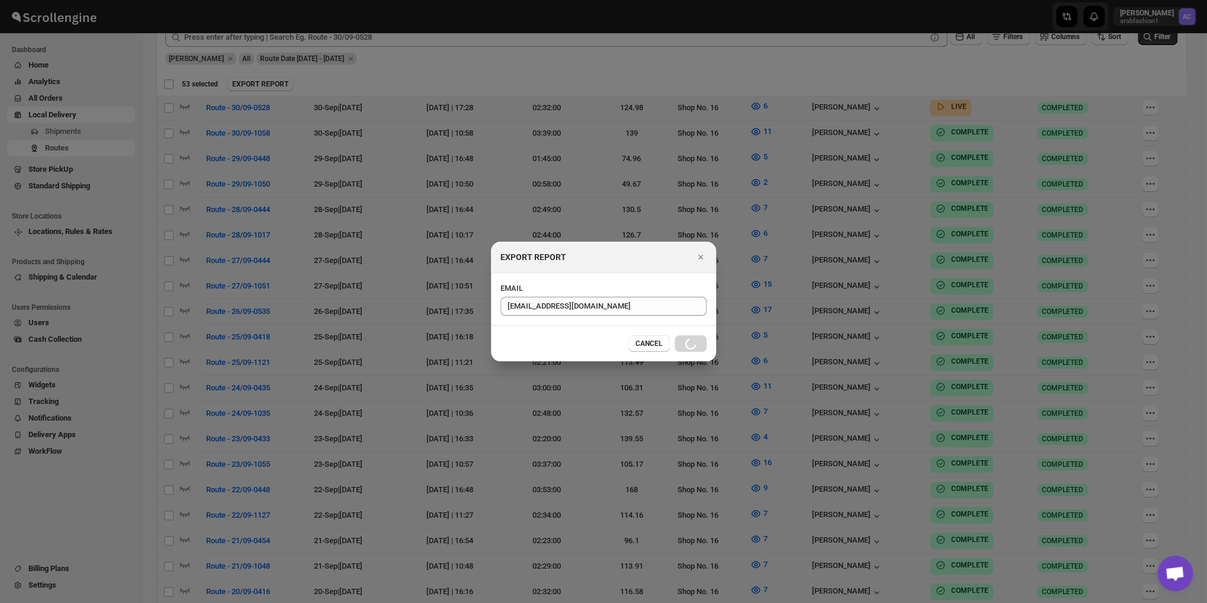
checkbox input "false"
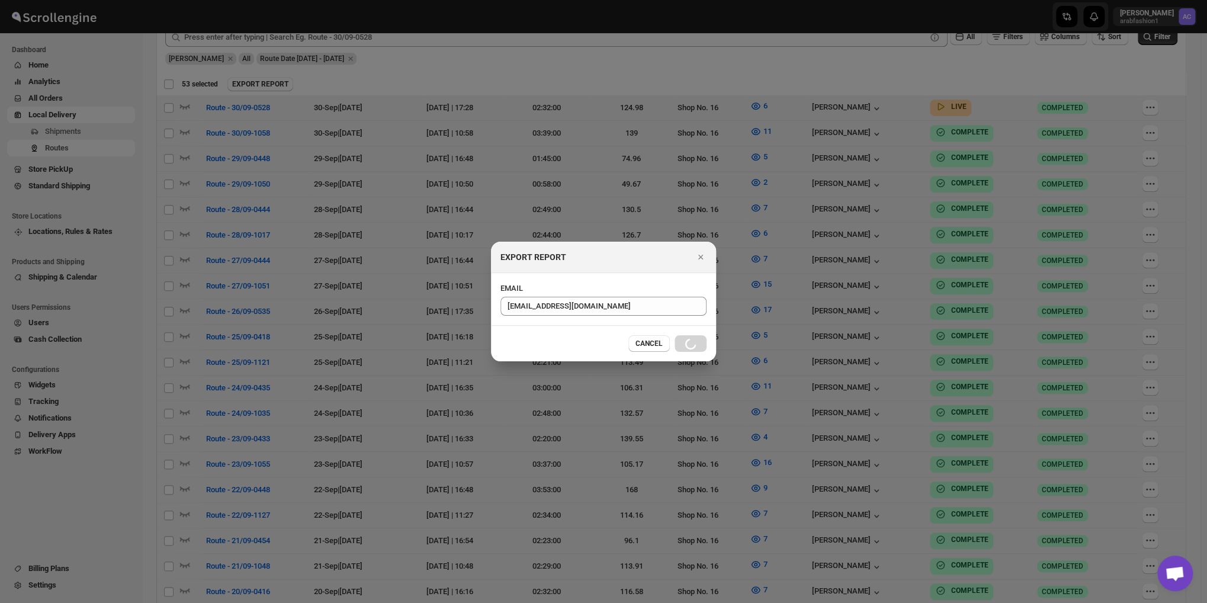
checkbox input "false"
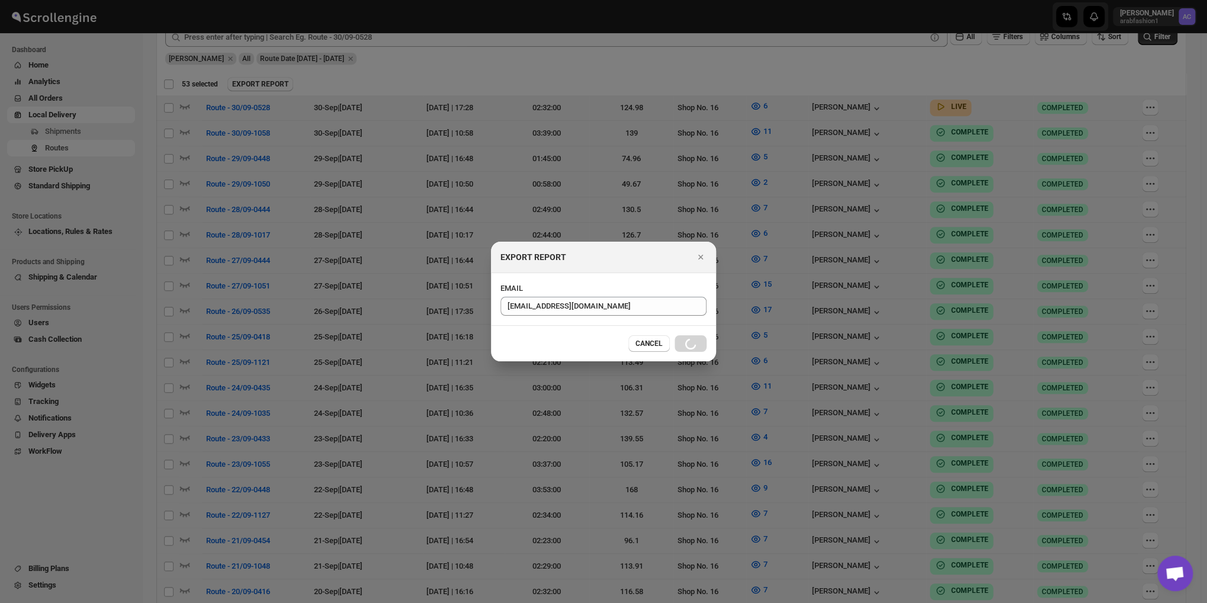
checkbox input "false"
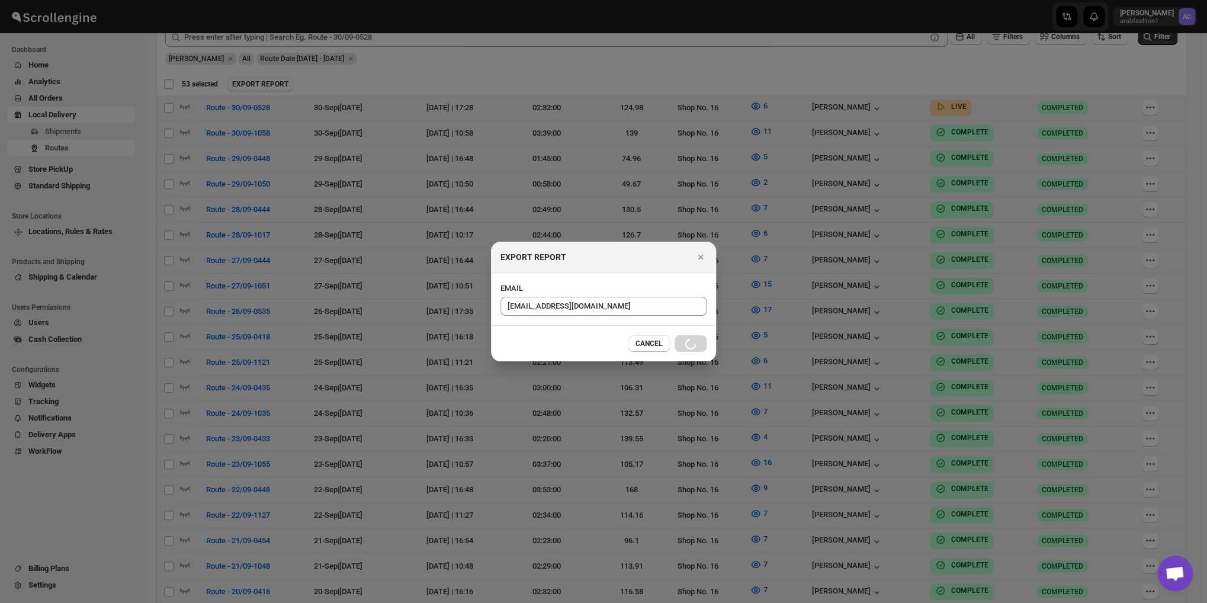
checkbox input "false"
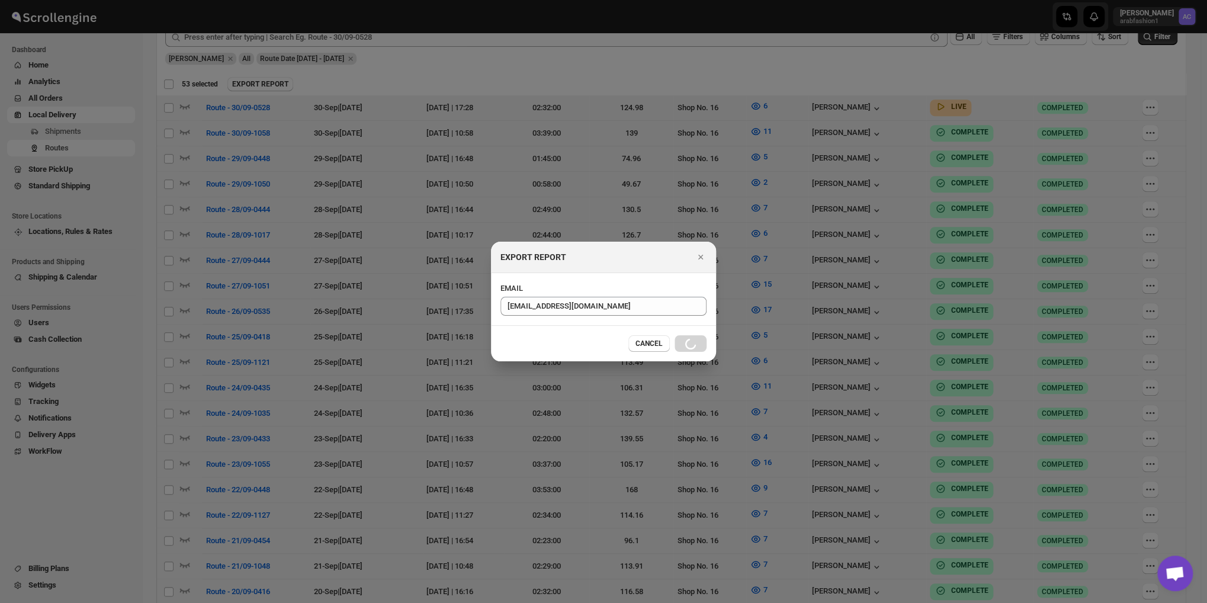
checkbox input "false"
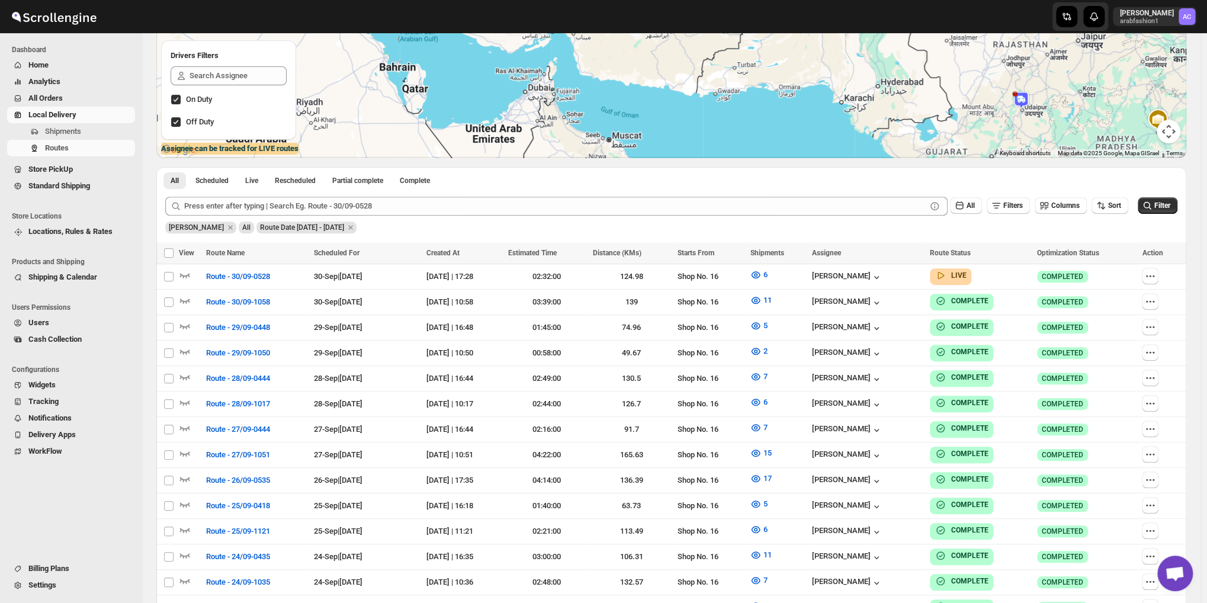
scroll to position [71, 0]
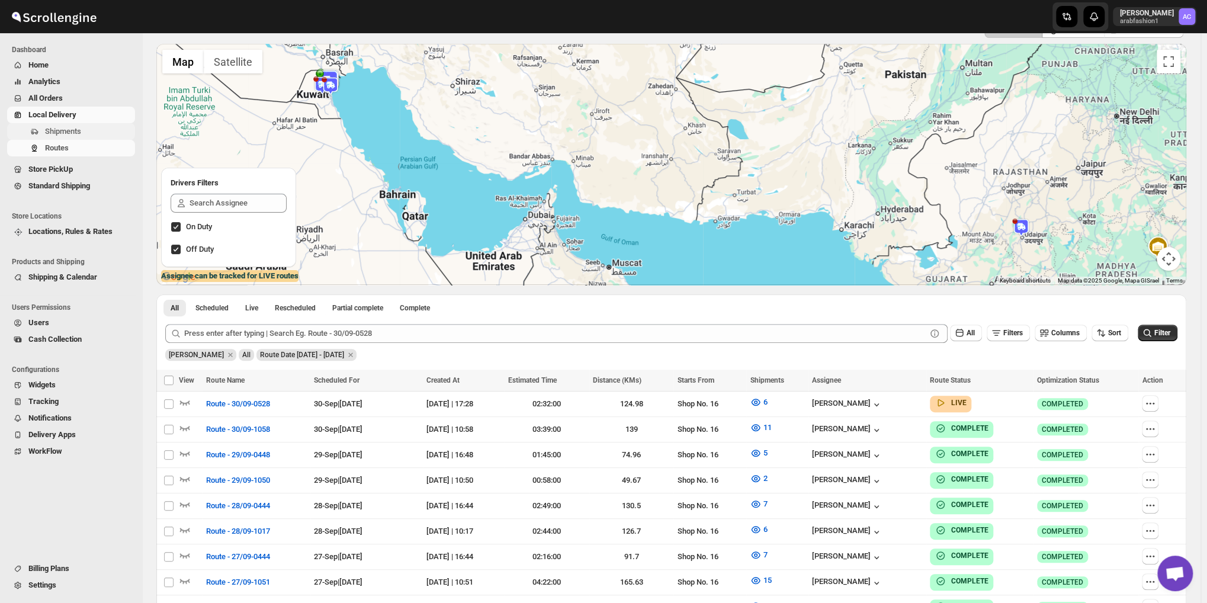
click at [86, 139] on button "Shipments" at bounding box center [71, 131] width 128 height 17
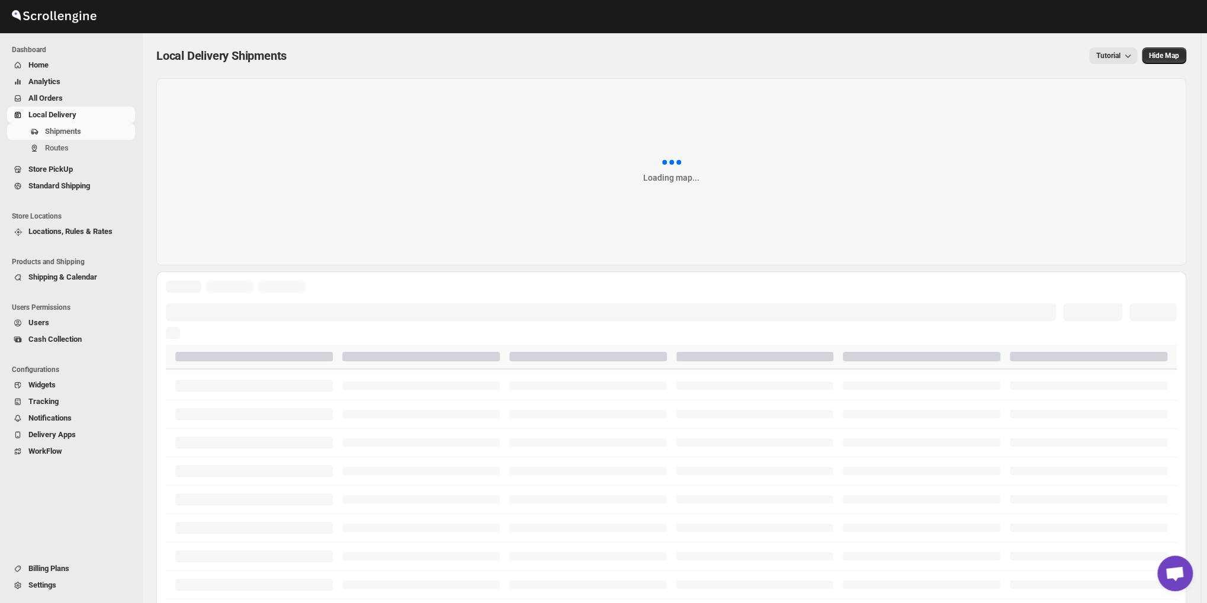
click at [56, 154] on button "Routes" at bounding box center [71, 148] width 128 height 17
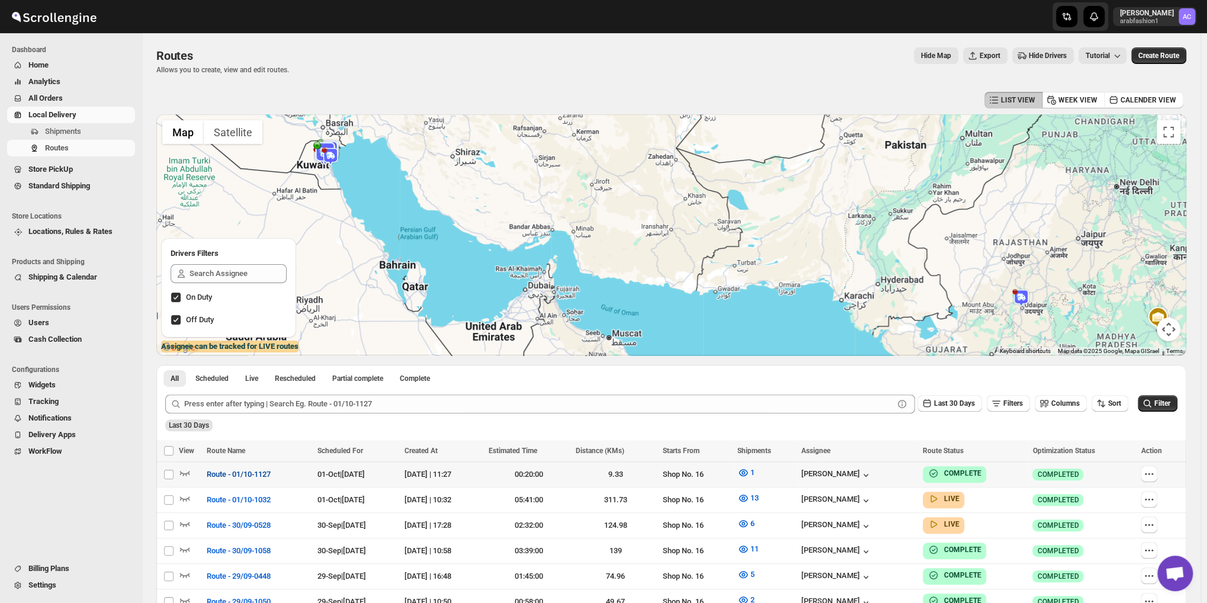
click at [230, 479] on span "Route - 01/10-1127" at bounding box center [239, 475] width 64 height 12
